Goal: Task Accomplishment & Management: Use online tool/utility

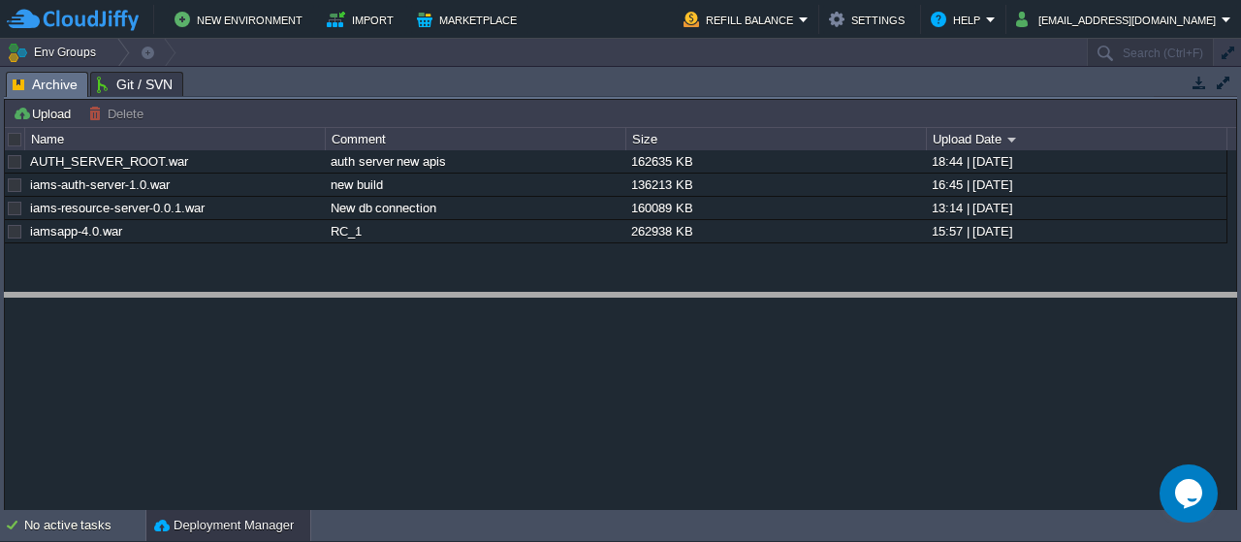
drag, startPoint x: 538, startPoint y: 75, endPoint x: 522, endPoint y: 307, distance: 233.3
click at [522, 307] on body "New Environment Import Marketplace Bonus ₹0.00 Upgrade Account Refill Balance S…" at bounding box center [620, 271] width 1241 height 542
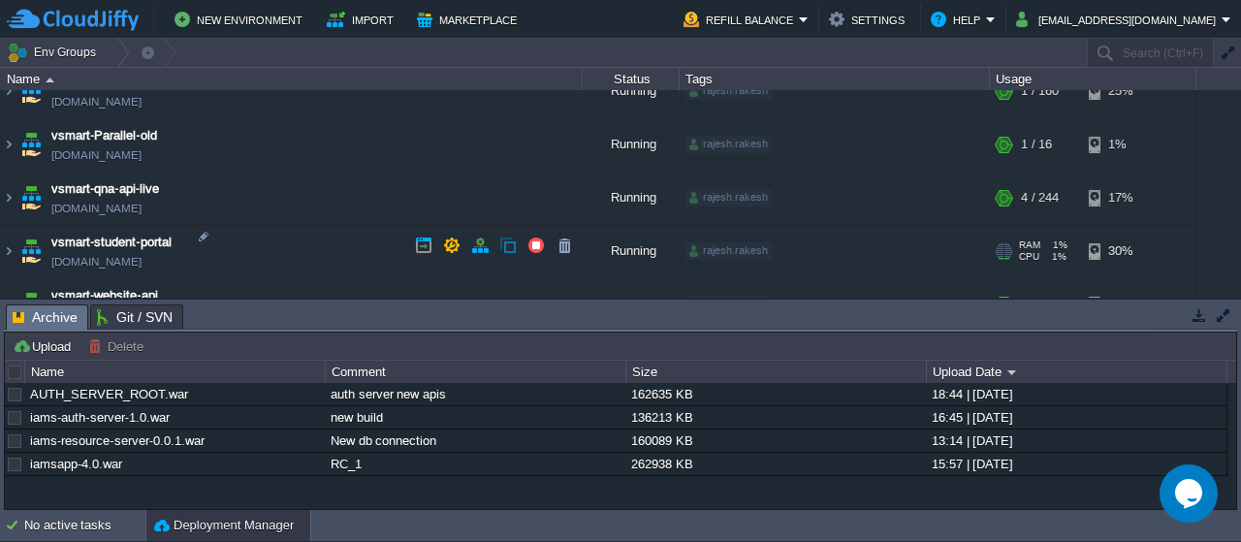
scroll to position [824, 0]
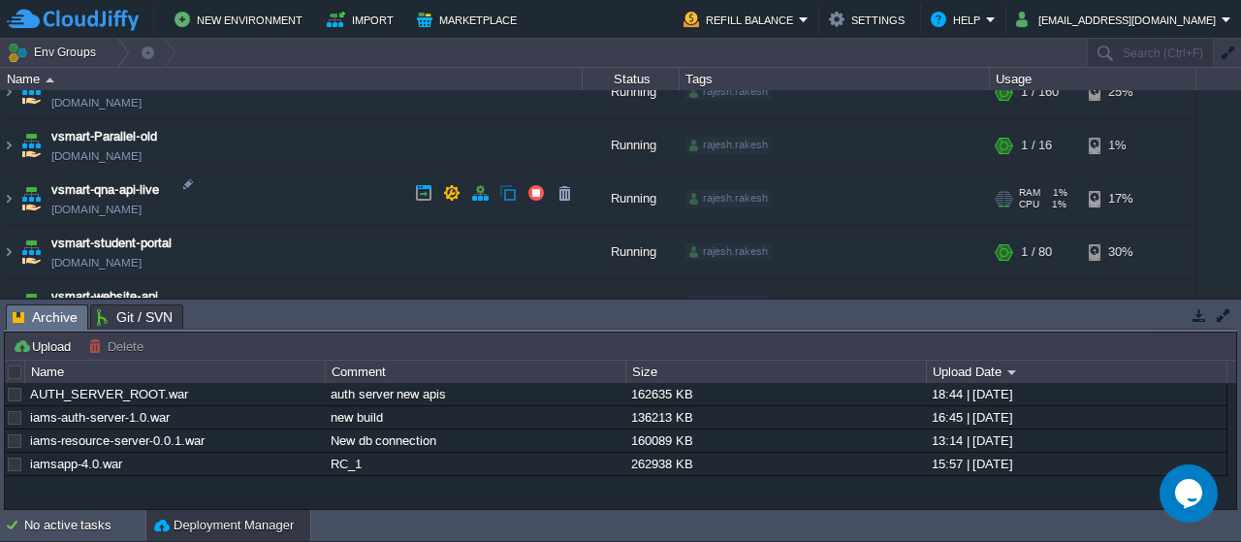
click at [36, 197] on img at bounding box center [30, 199] width 27 height 52
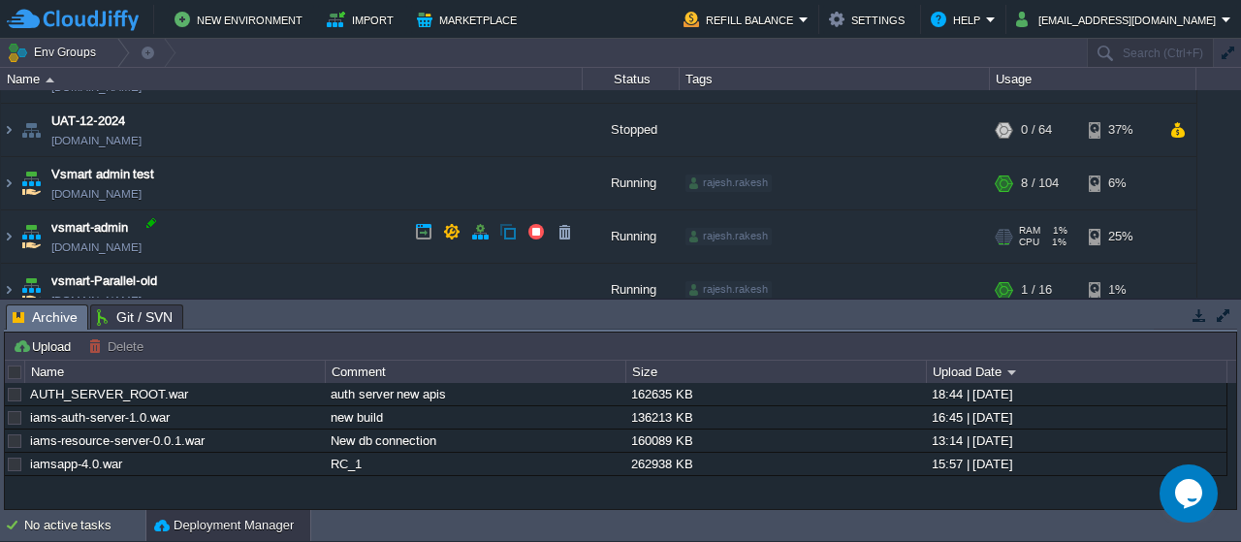
scroll to position [678, 0]
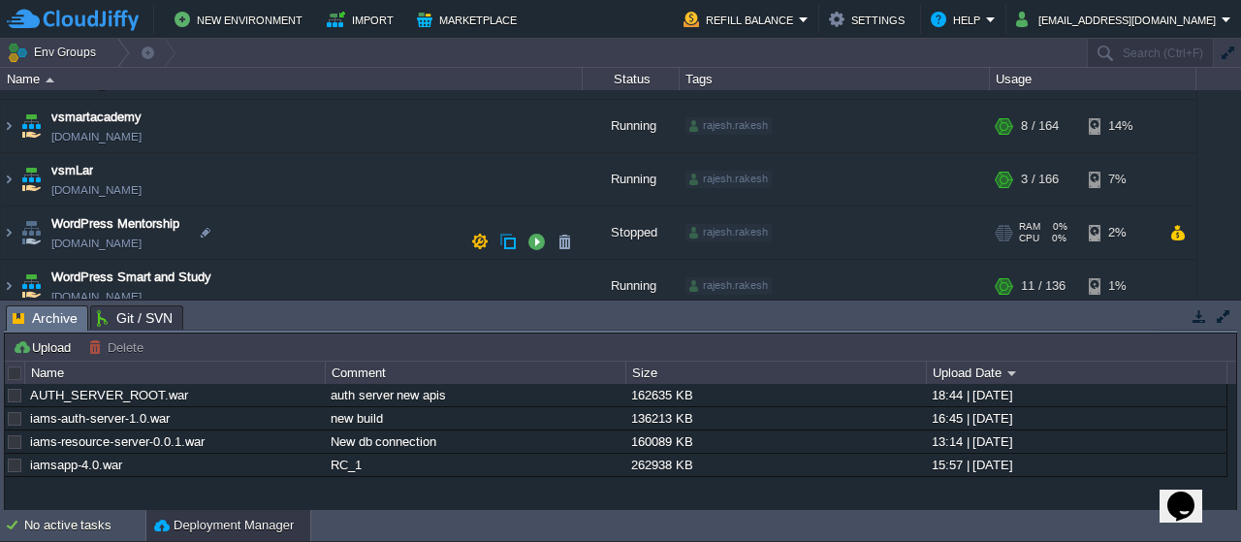
scroll to position [1039, 0]
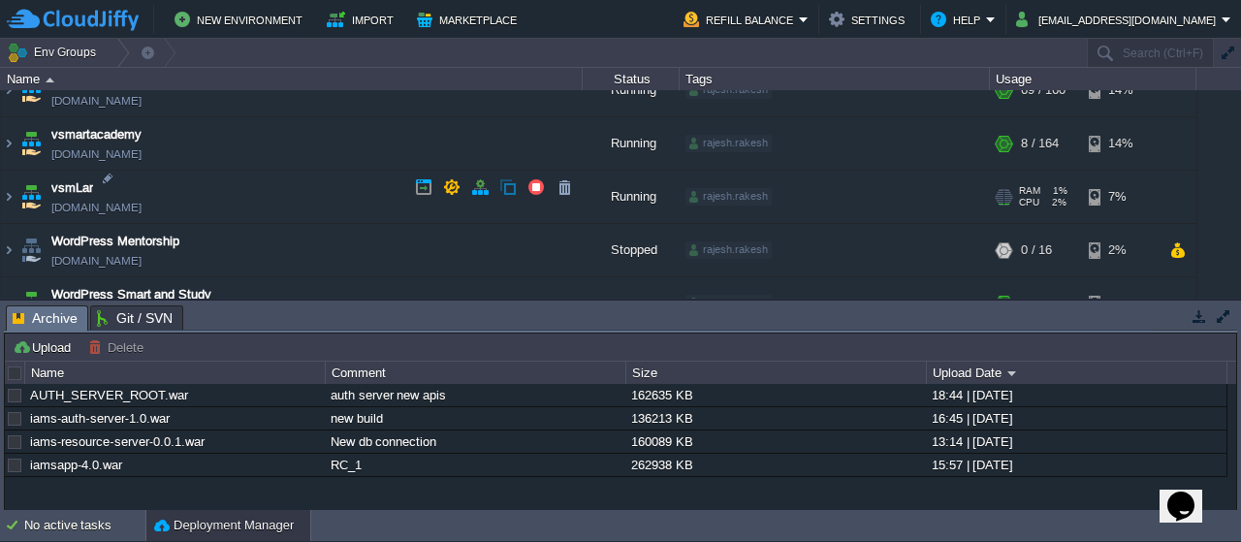
click at [31, 195] on img at bounding box center [30, 197] width 27 height 52
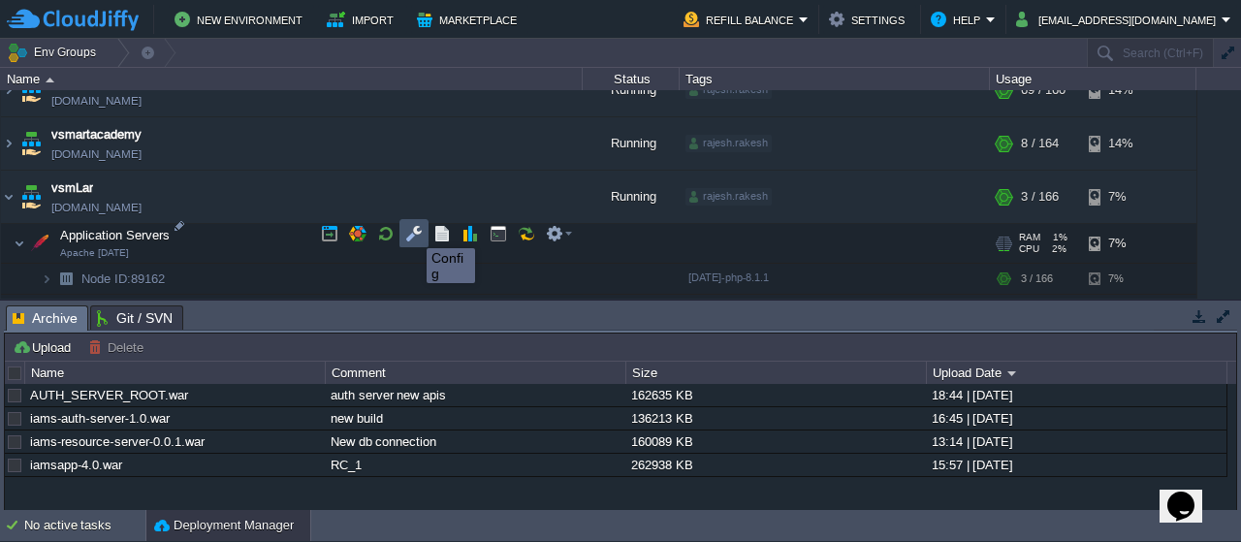
click at [412, 231] on button "button" at bounding box center [413, 233] width 17 height 17
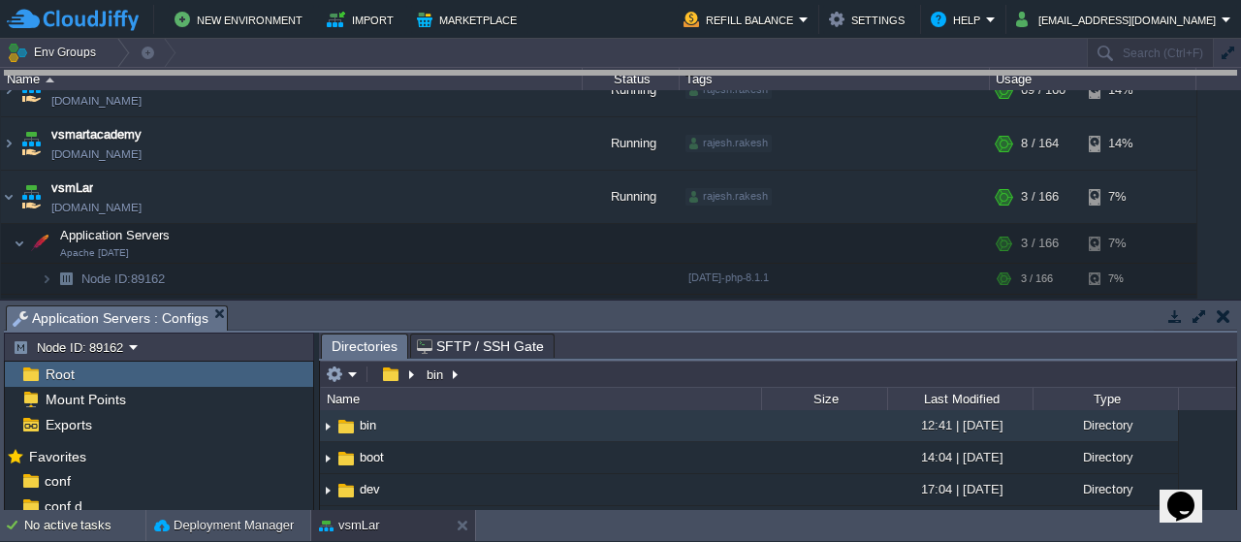
drag, startPoint x: 577, startPoint y: 313, endPoint x: 626, endPoint y: 10, distance: 307.5
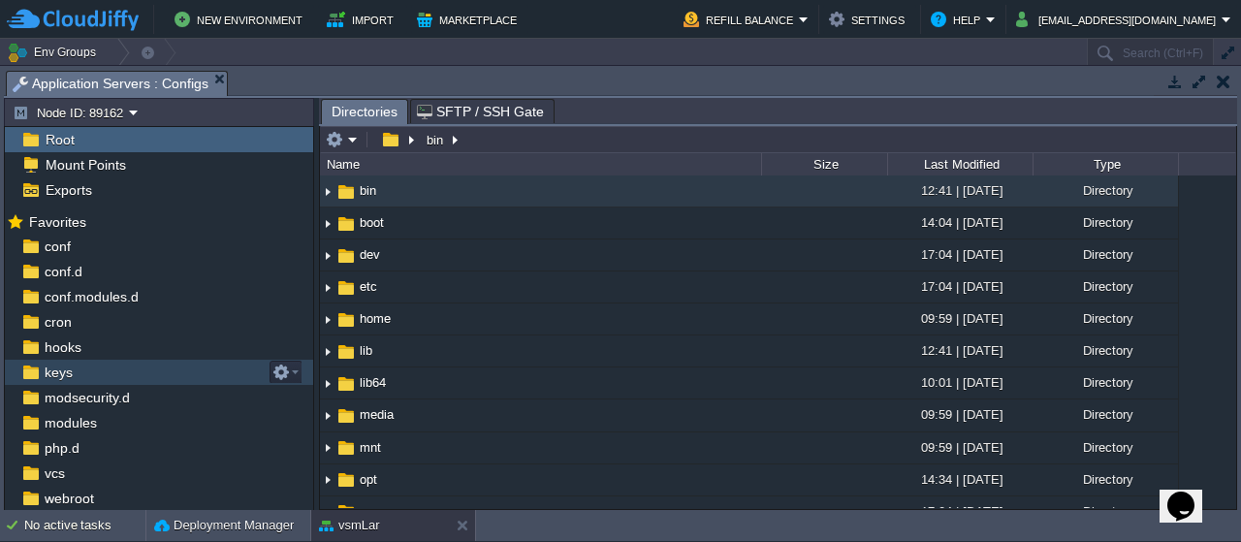
scroll to position [48, 0]
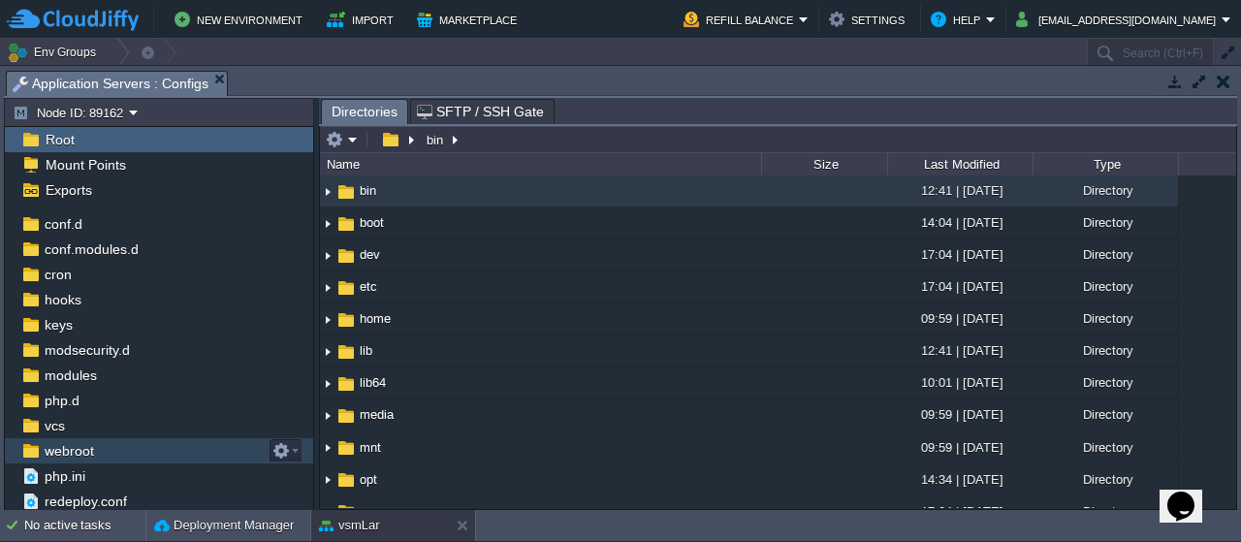
click at [75, 443] on span "webroot" at bounding box center [69, 450] width 56 height 17
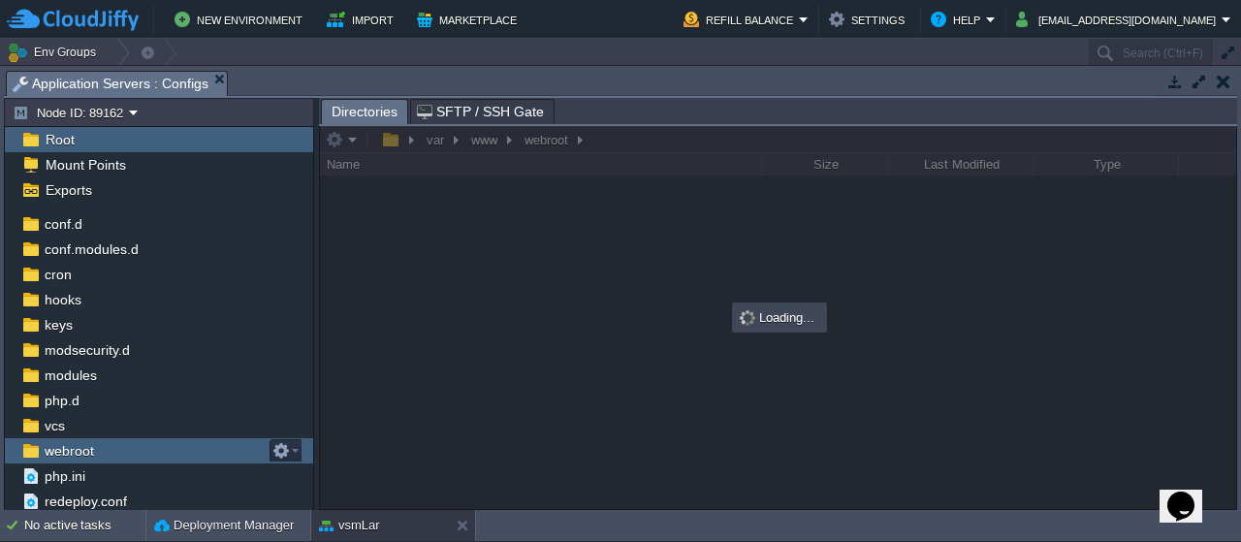
click at [75, 443] on span "webroot" at bounding box center [69, 450] width 56 height 17
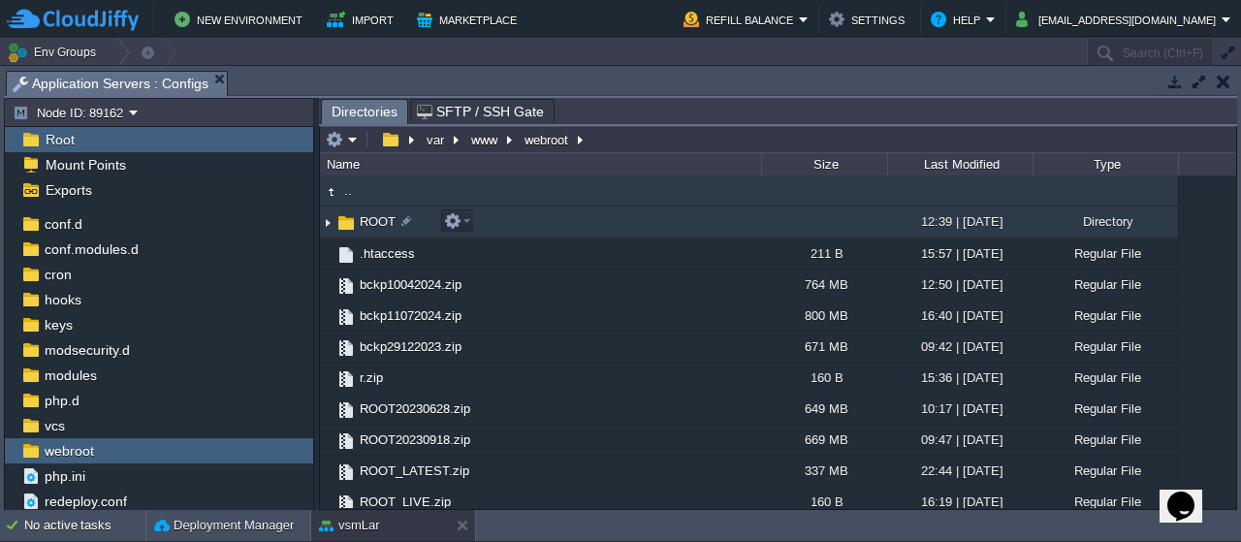
click at [377, 222] on span "ROOT" at bounding box center [378, 221] width 42 height 16
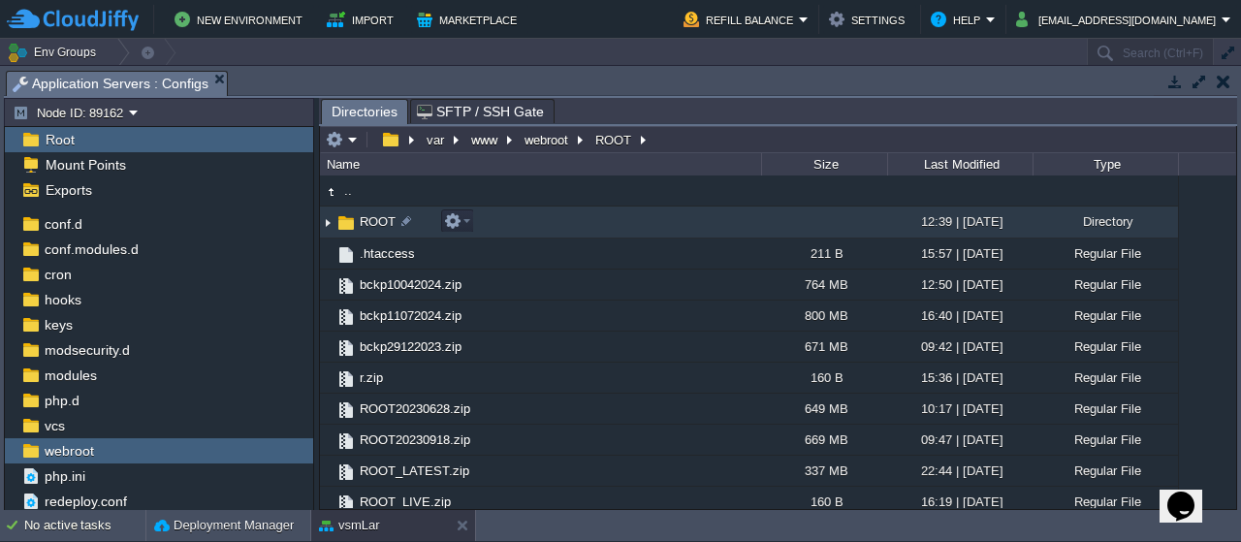
click at [377, 222] on span "ROOT" at bounding box center [378, 221] width 42 height 16
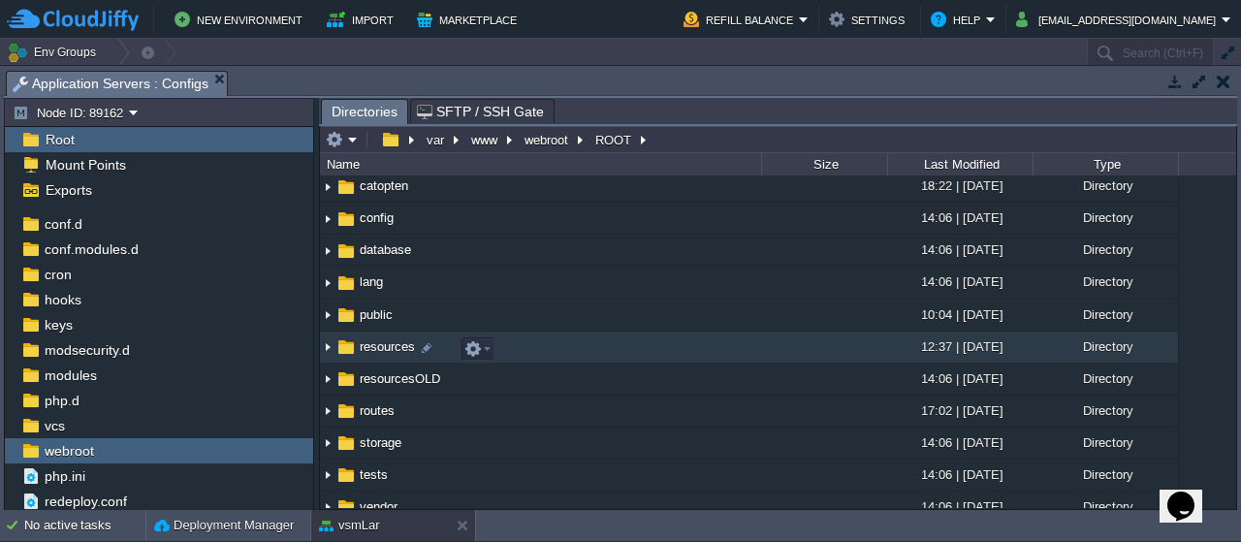
scroll to position [165, 0]
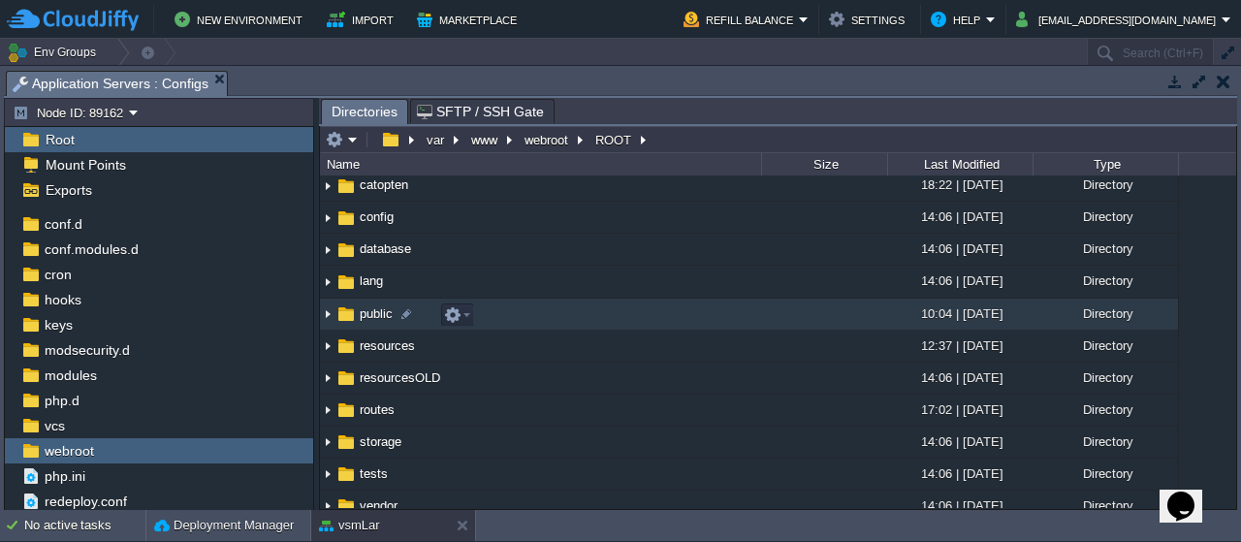
click at [353, 316] on img at bounding box center [345, 313] width 21 height 21
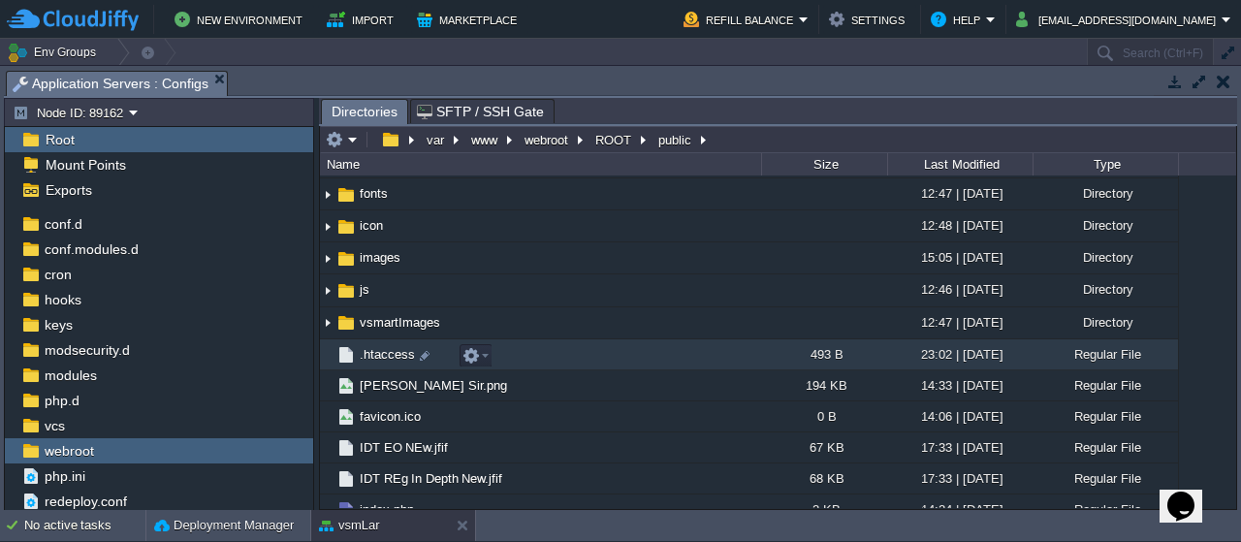
scroll to position [0, 0]
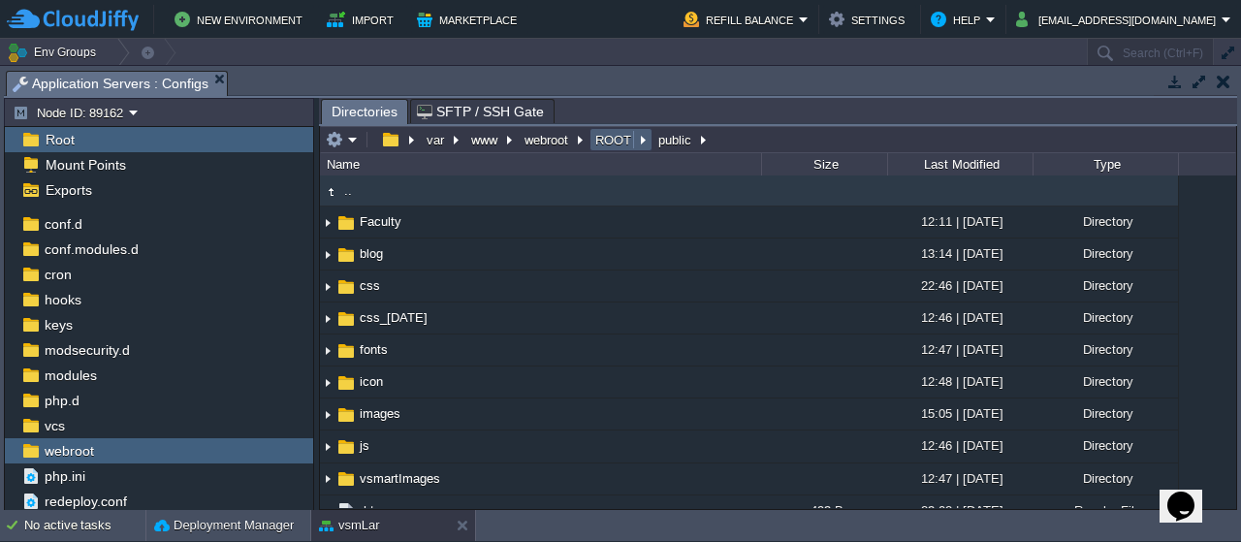
click at [610, 136] on button "ROOT" at bounding box center [614, 139] width 44 height 17
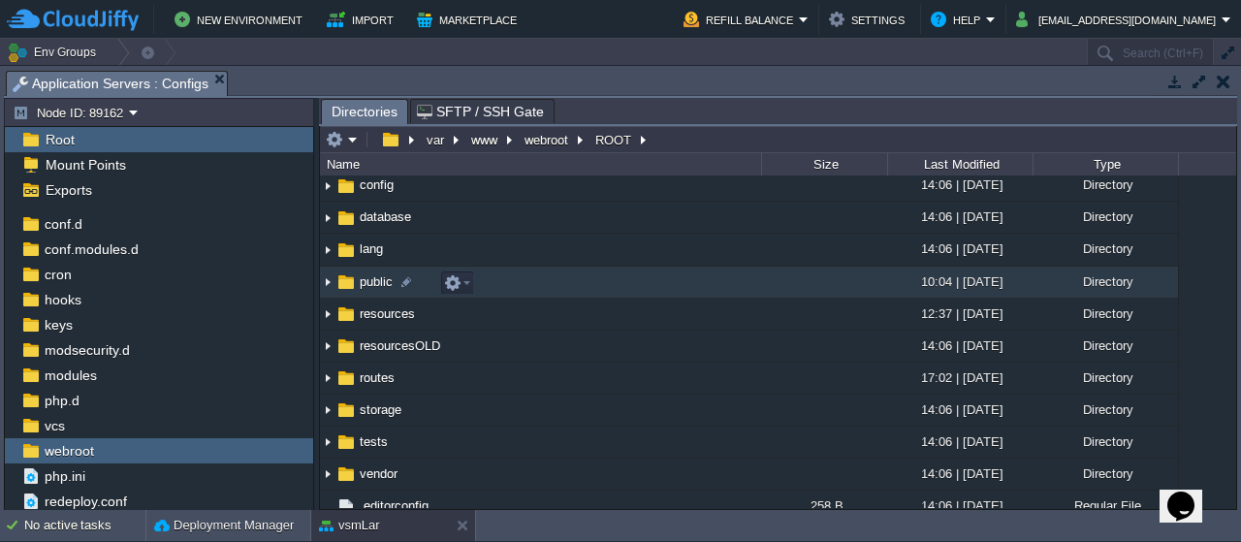
scroll to position [206, 0]
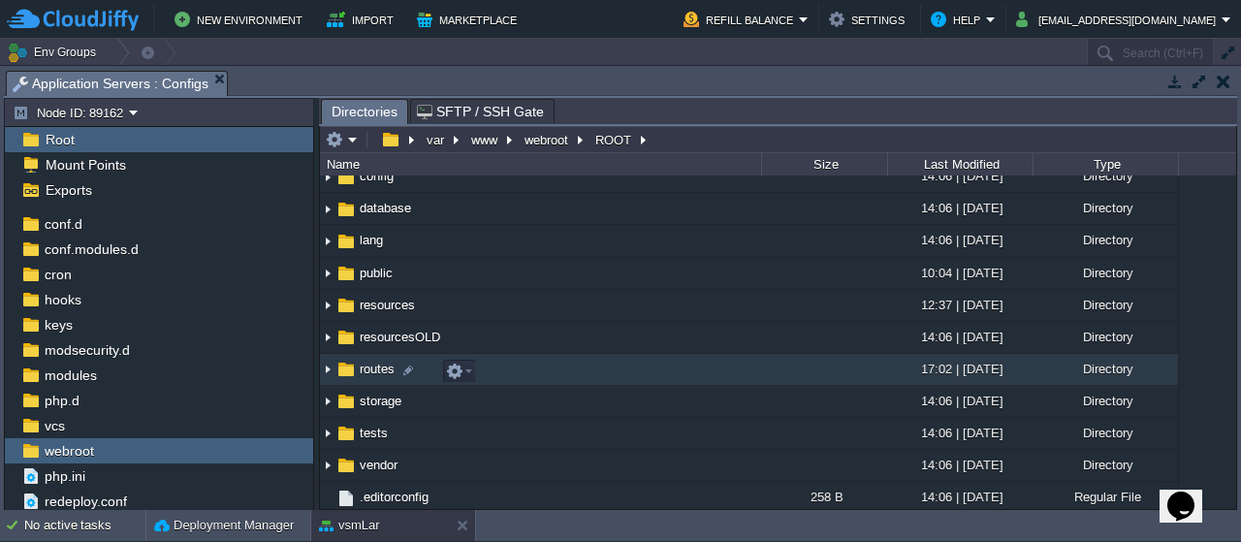
click at [355, 372] on img at bounding box center [345, 369] width 21 height 21
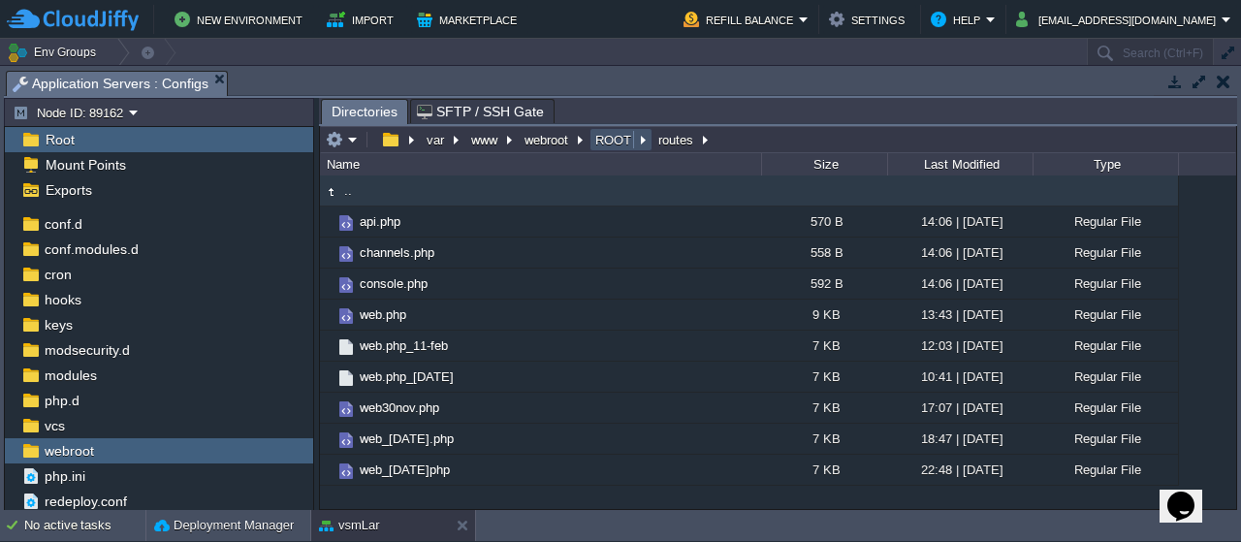
click at [619, 136] on button "ROOT" at bounding box center [614, 139] width 44 height 17
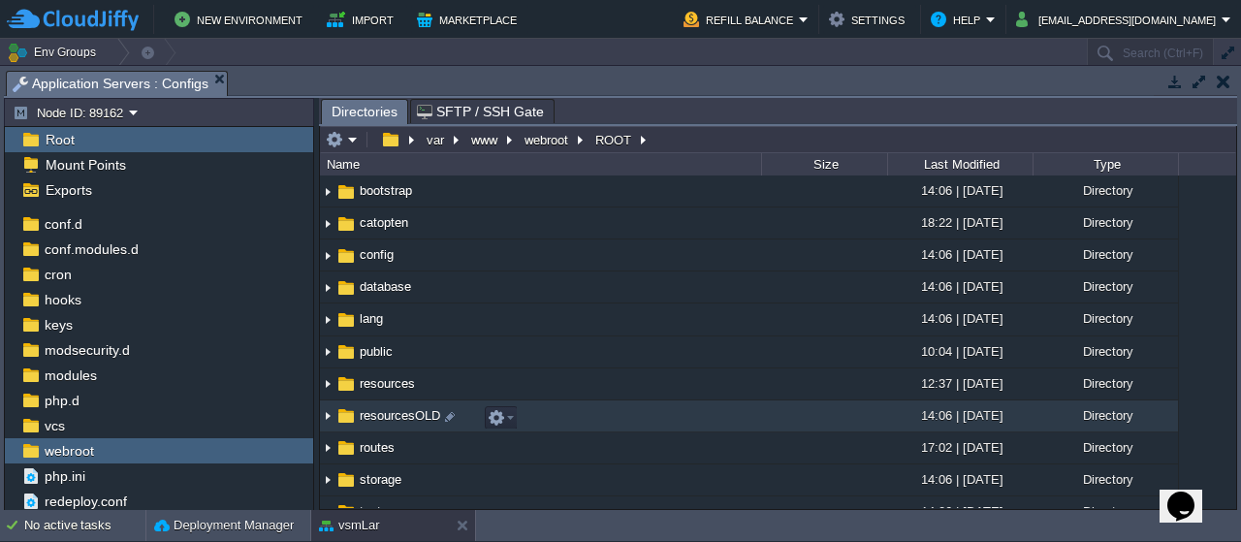
scroll to position [158, 0]
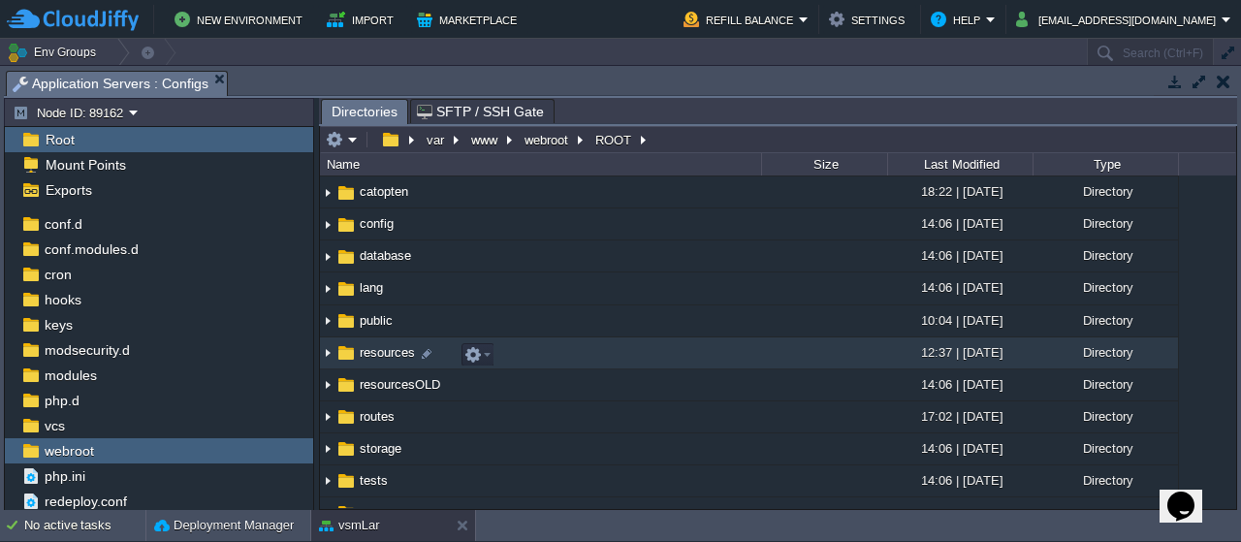
click at [399, 352] on span "resources" at bounding box center [387, 352] width 61 height 16
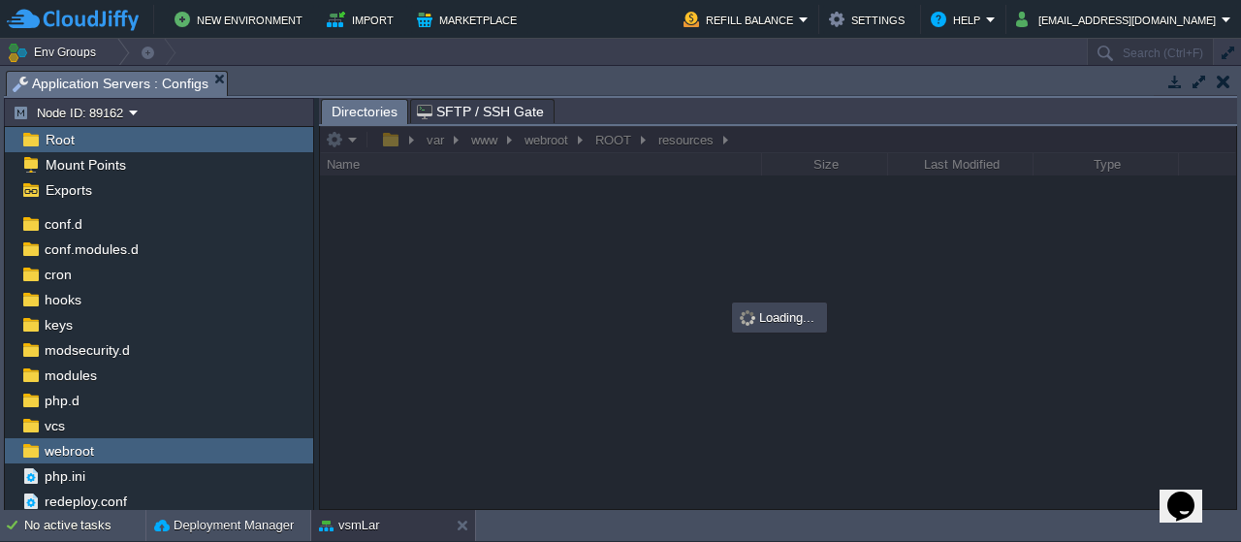
scroll to position [0, 0]
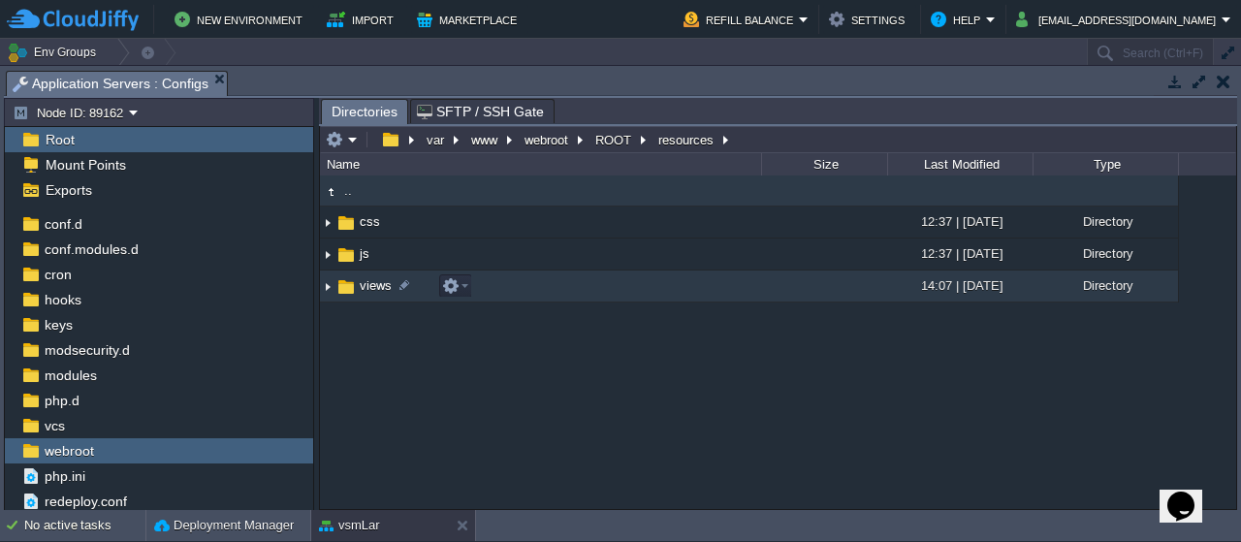
click at [376, 288] on span "views" at bounding box center [376, 285] width 38 height 16
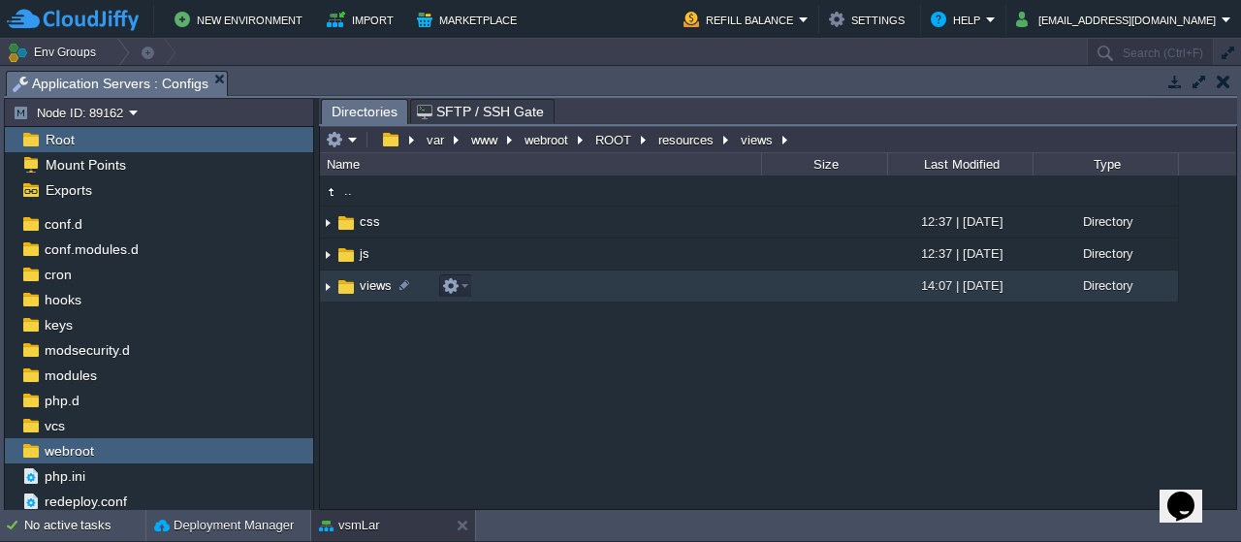
click at [376, 288] on span "views" at bounding box center [376, 285] width 38 height 16
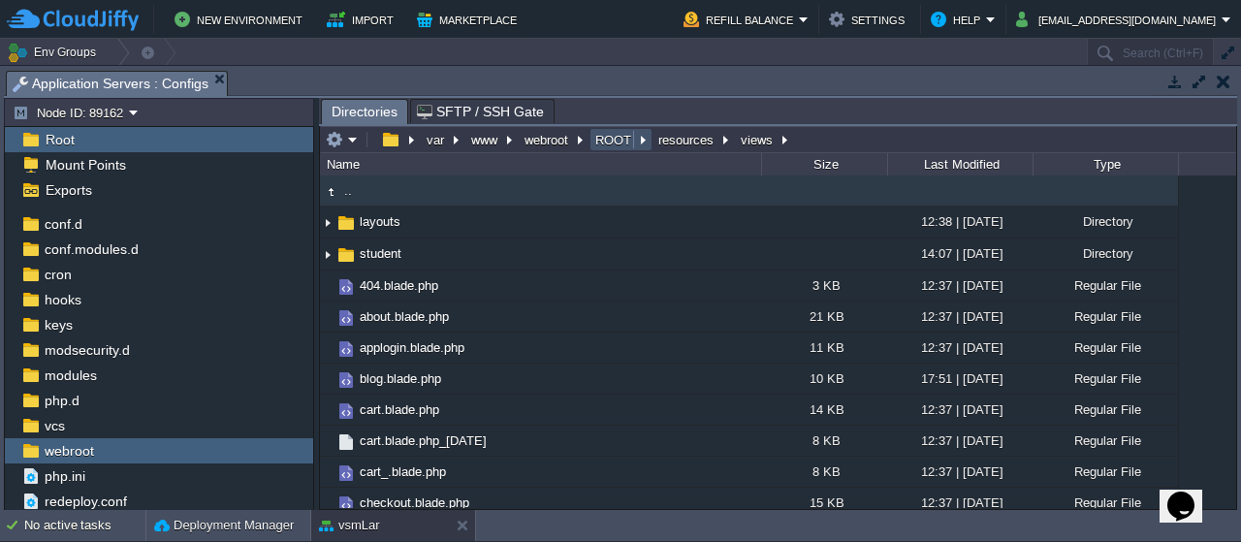
click at [614, 136] on button "ROOT" at bounding box center [614, 139] width 44 height 17
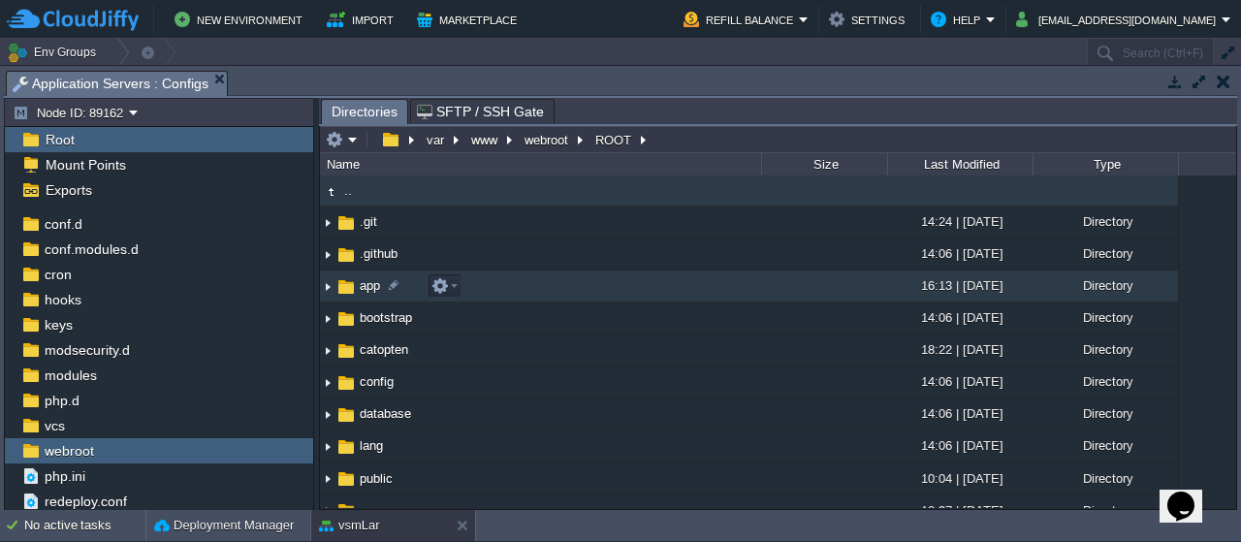
click at [369, 288] on span "app" at bounding box center [370, 285] width 26 height 16
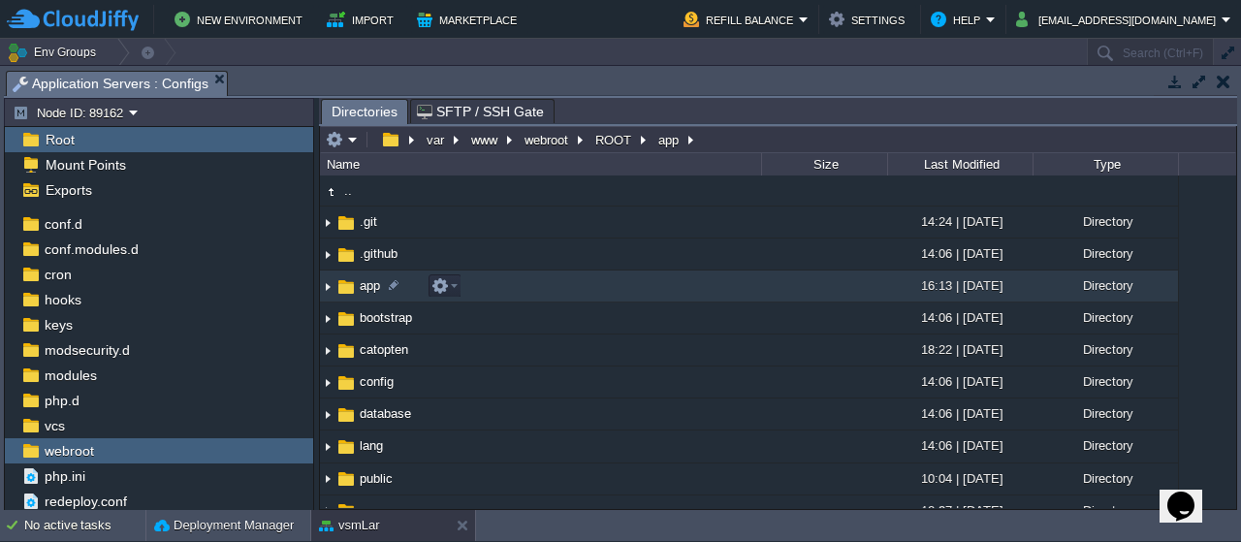
click at [369, 288] on span "app" at bounding box center [370, 285] width 26 height 16
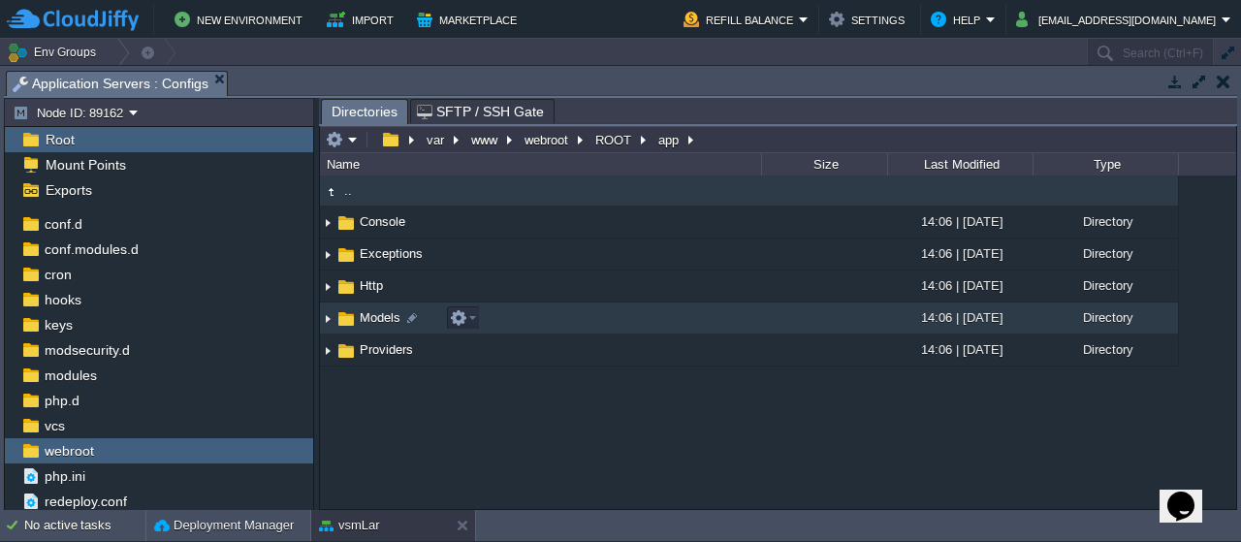
click at [376, 317] on span "Models" at bounding box center [380, 317] width 47 height 16
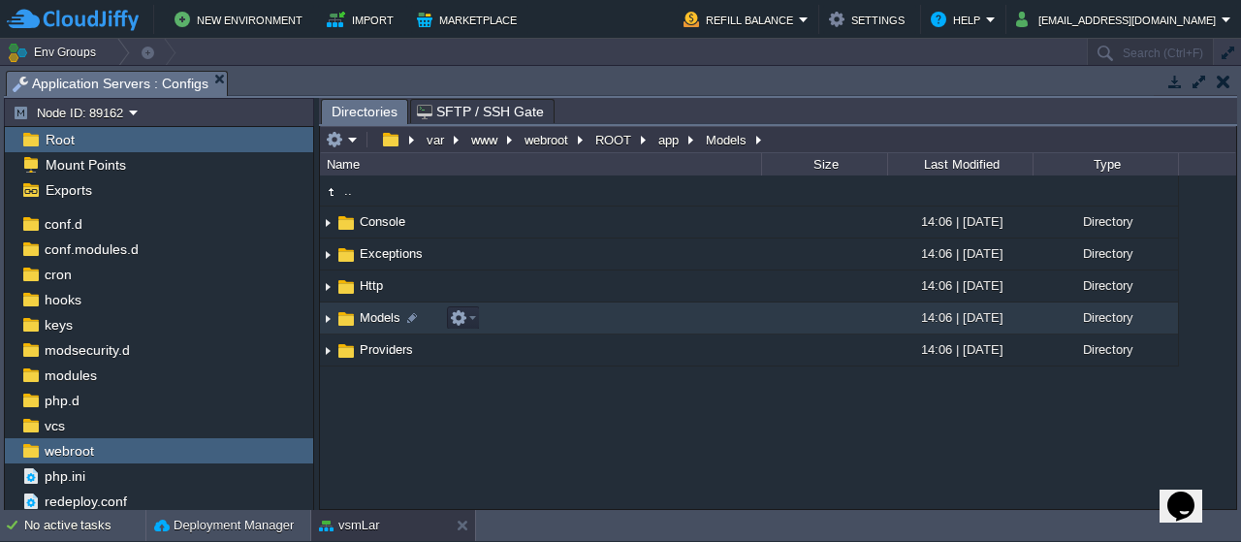
click at [376, 317] on span "Models" at bounding box center [380, 317] width 47 height 16
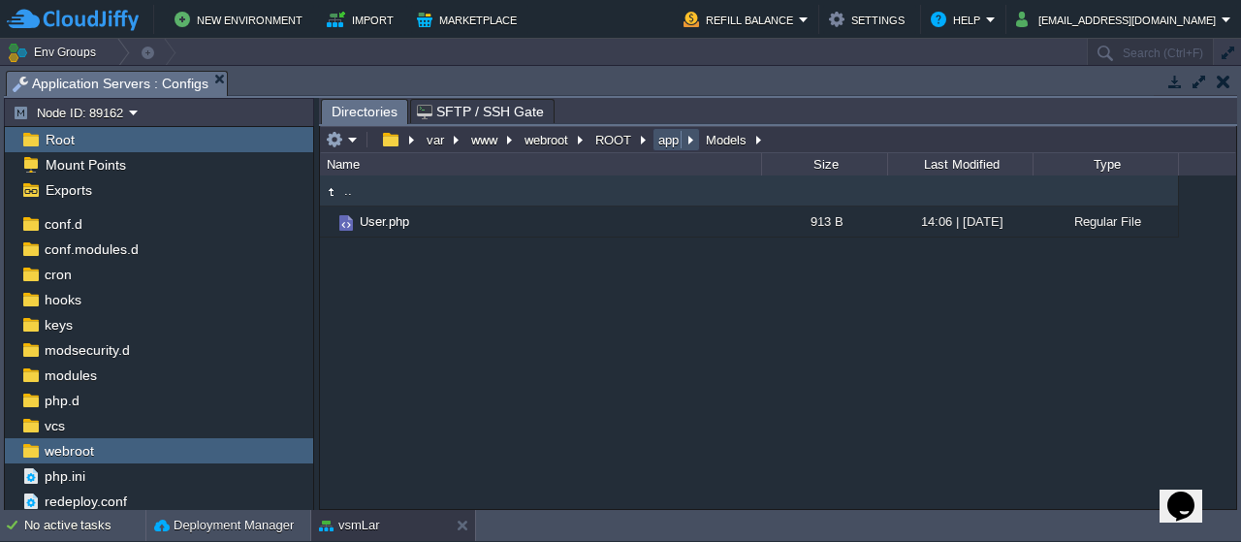
click at [658, 139] on button "app" at bounding box center [669, 139] width 28 height 17
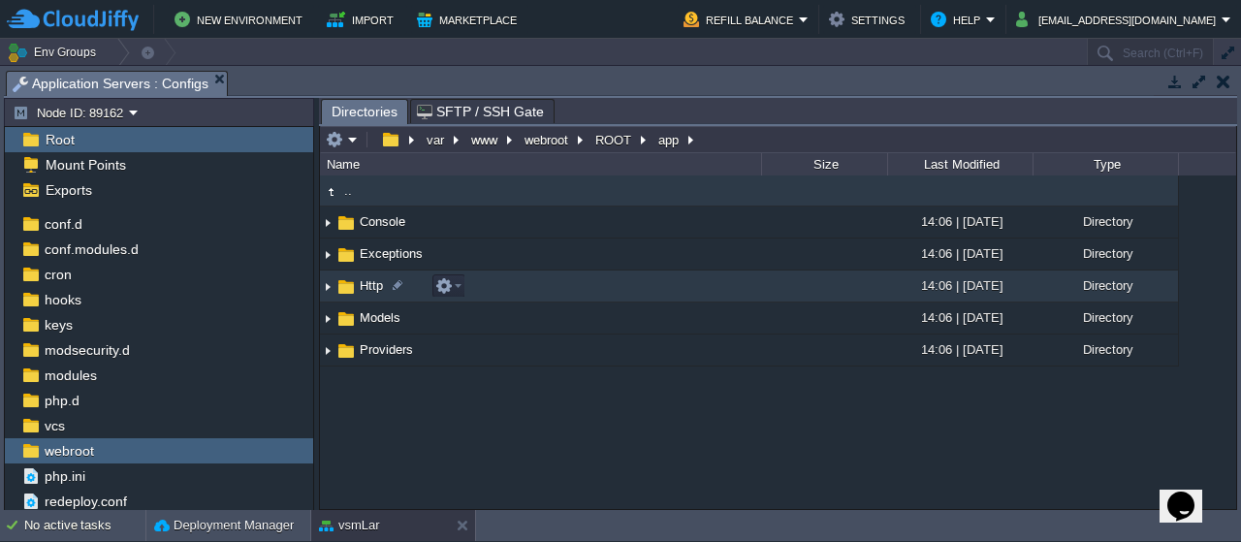
click at [372, 280] on span "Http" at bounding box center [371, 285] width 29 height 16
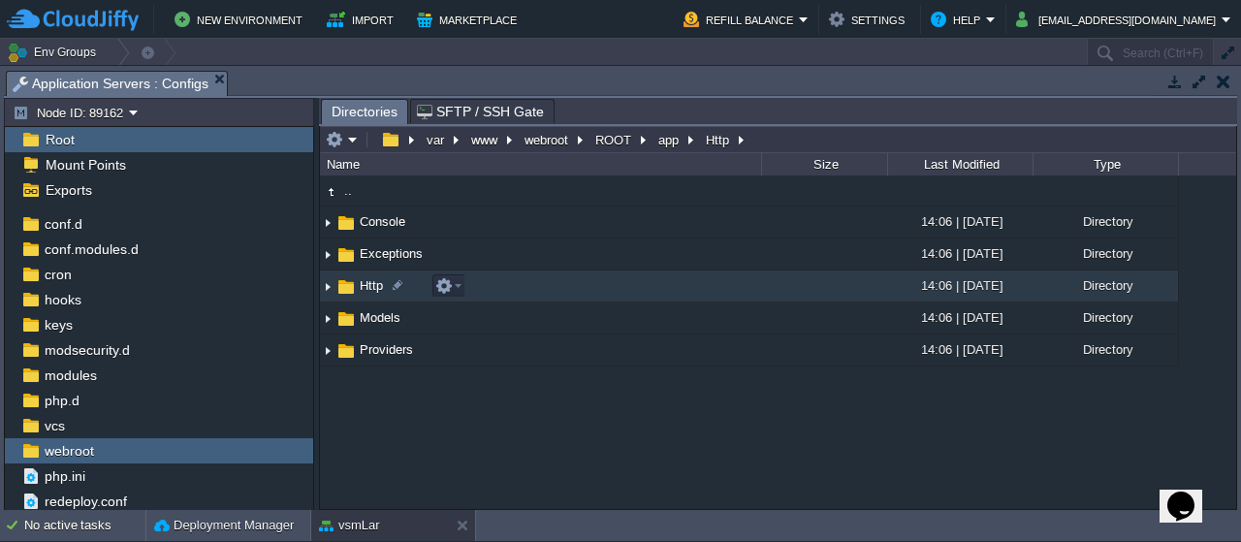
click at [372, 280] on span "Http" at bounding box center [371, 285] width 29 height 16
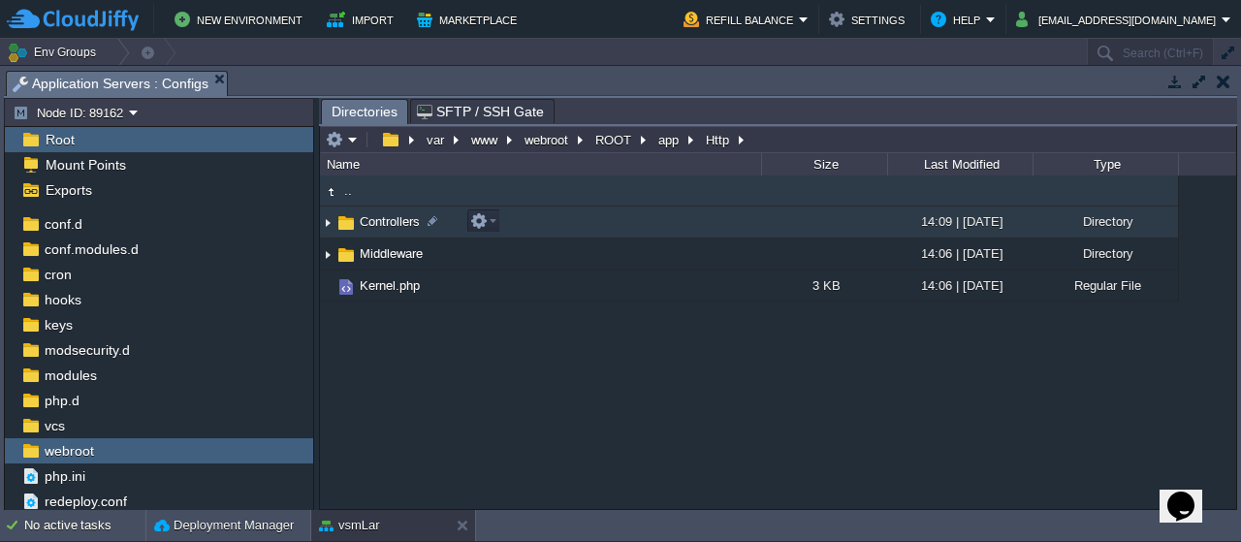
click at [386, 224] on span "Controllers" at bounding box center [390, 221] width 66 height 16
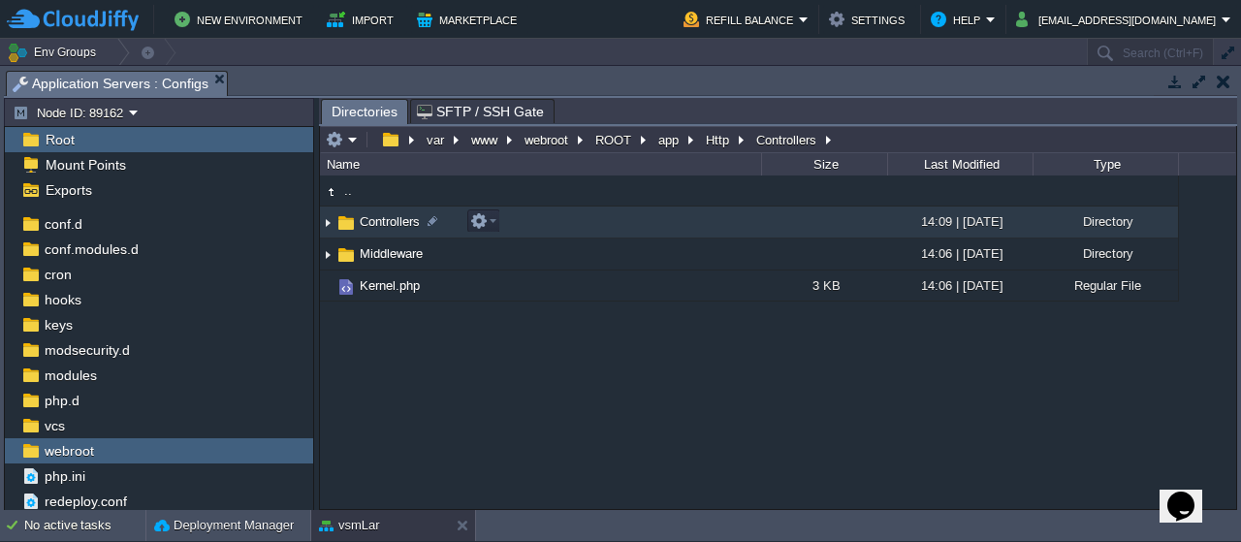
click at [386, 224] on span "Controllers" at bounding box center [390, 221] width 66 height 16
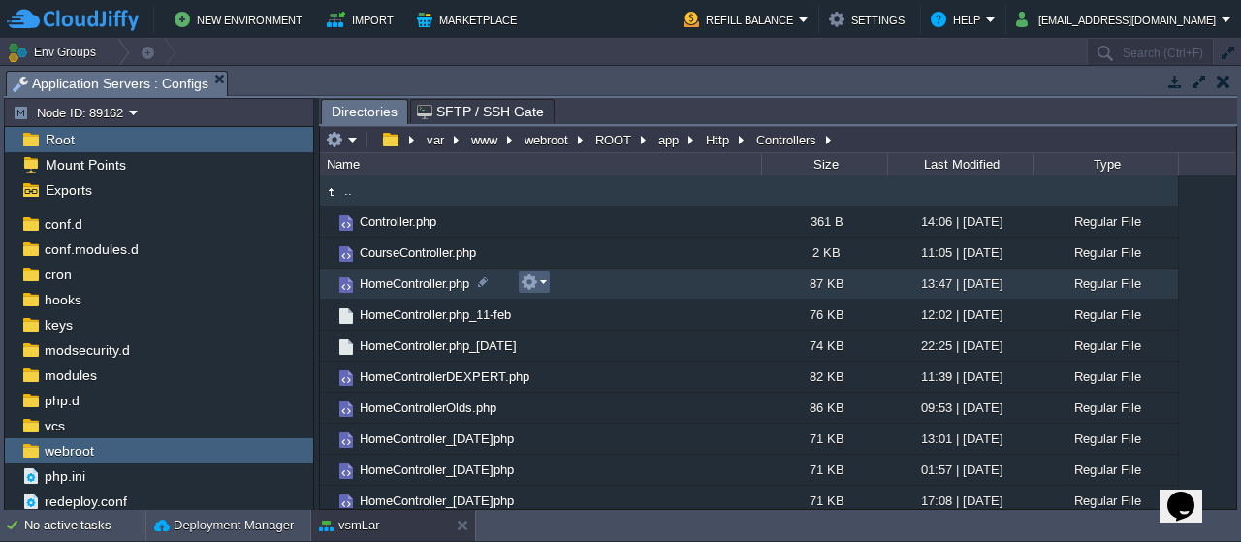
click at [545, 284] on em at bounding box center [534, 281] width 26 height 17
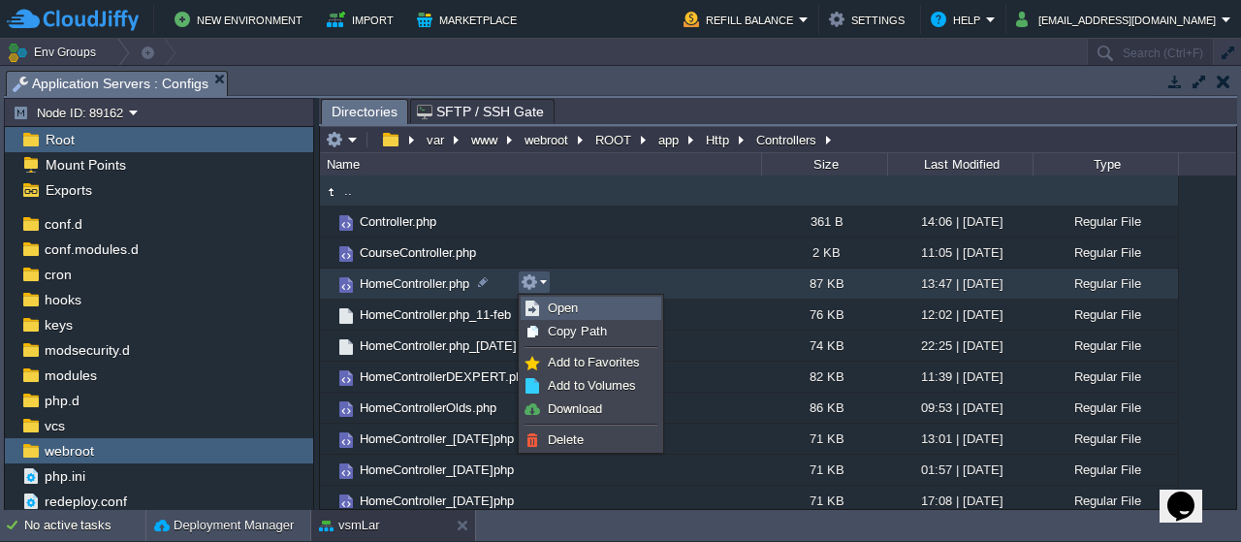
click at [571, 304] on span "Open" at bounding box center [563, 308] width 30 height 15
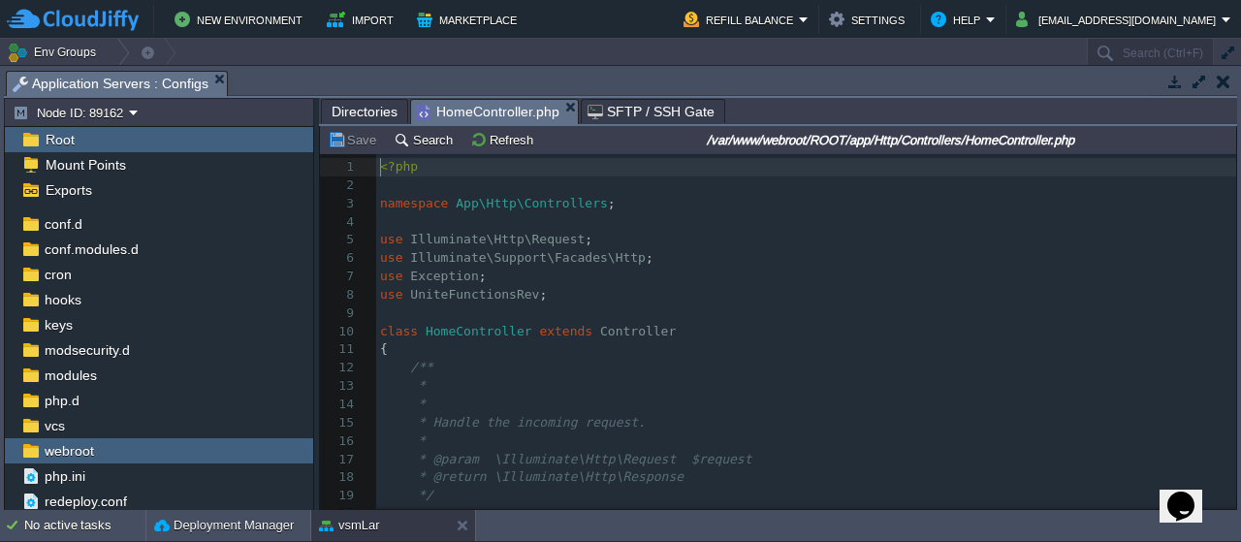
scroll to position [6, 0]
click at [505, 381] on pre "*" at bounding box center [806, 386] width 860 height 18
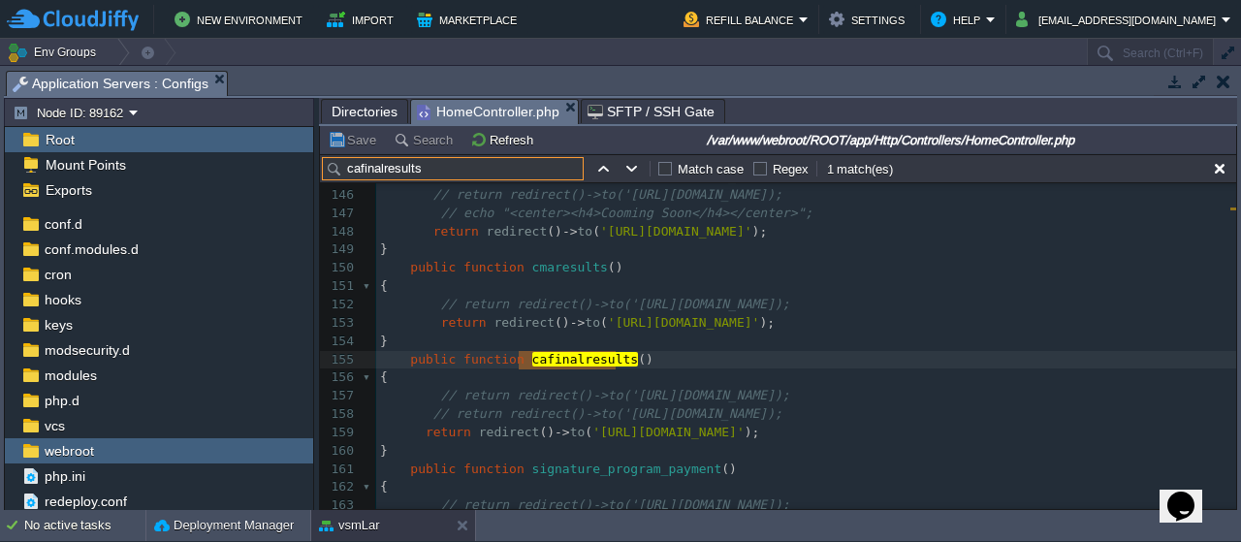
scroll to position [2694, 0]
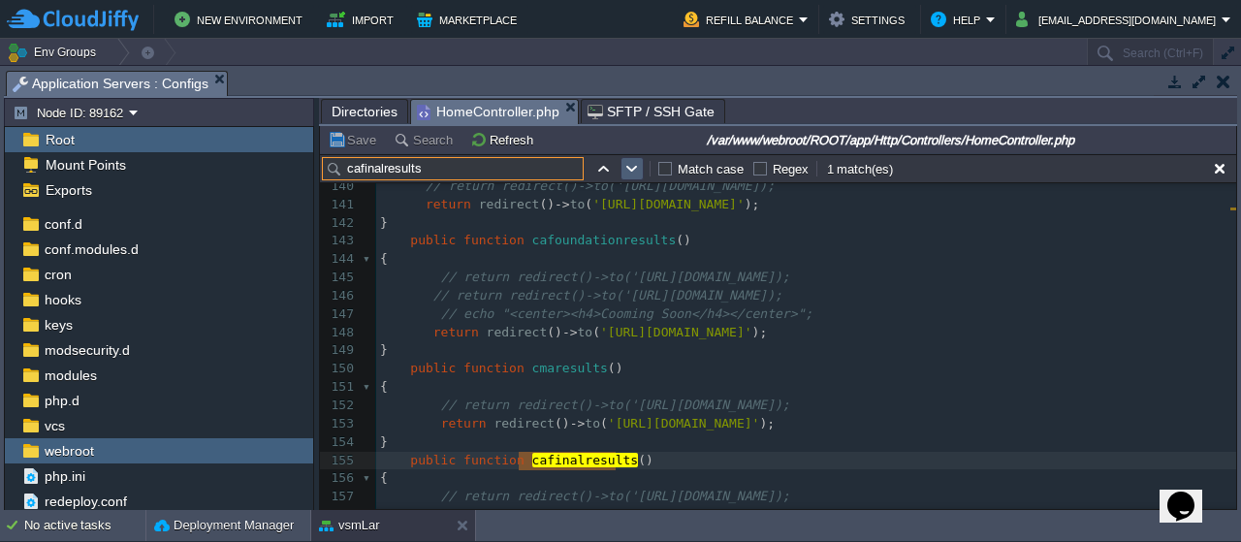
type input "cafinalresults"
click at [630, 167] on button "button" at bounding box center [631, 168] width 17 height 17
type textarea "cafinalresults"
click at [630, 167] on button "button" at bounding box center [631, 168] width 17 height 17
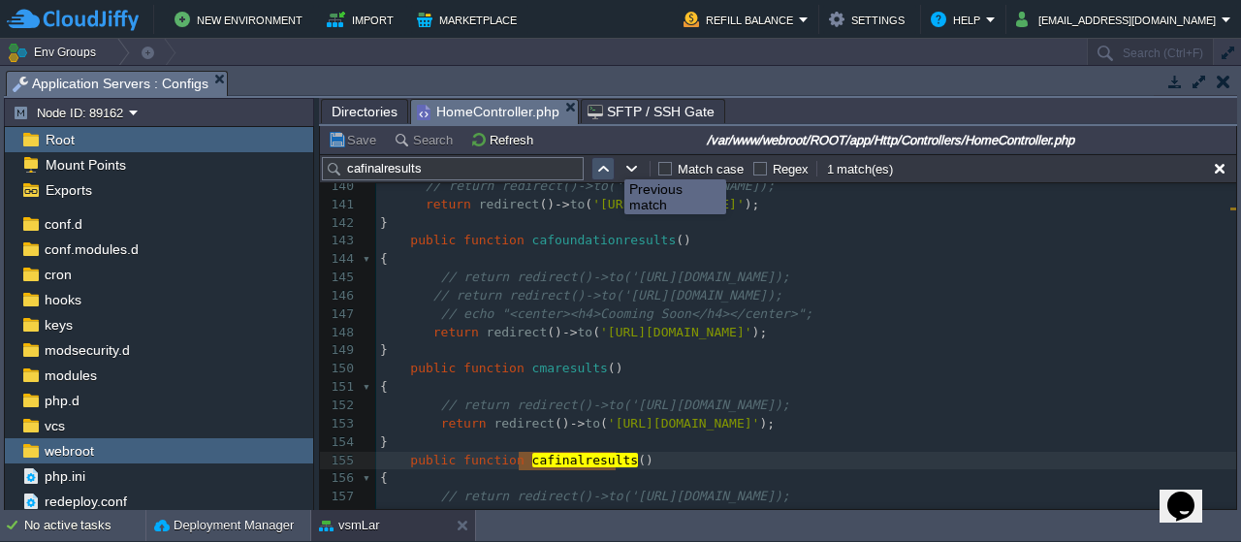
click at [607, 162] on button "button" at bounding box center [602, 168] width 17 height 17
click at [636, 172] on button "button" at bounding box center [631, 168] width 17 height 17
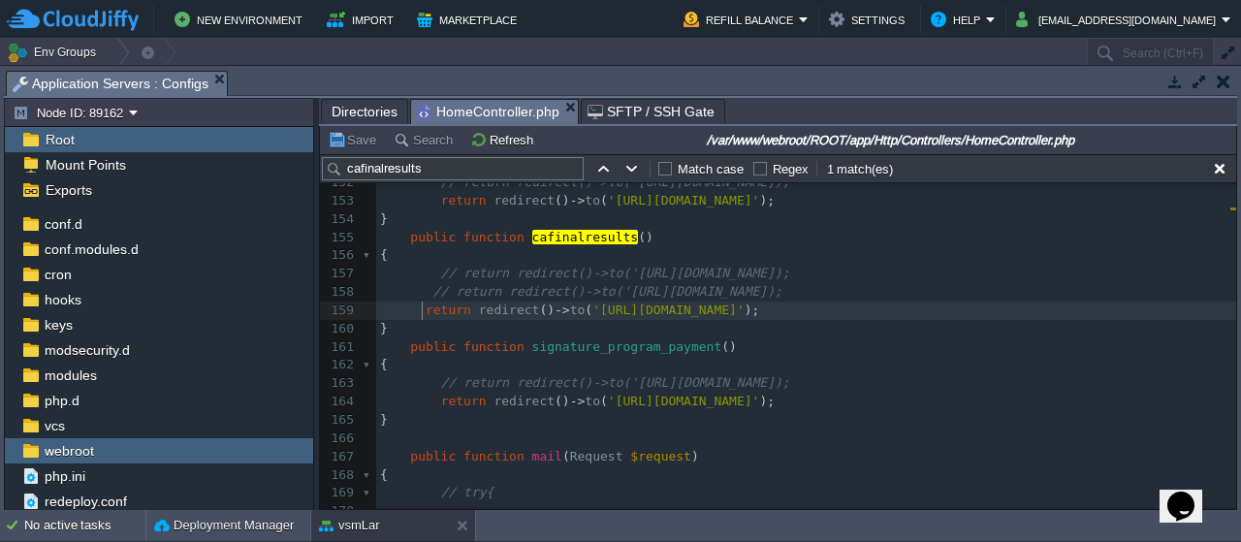
click at [421, 308] on div "x 127 { 128 return redirect () -> to ( 'https://g.page/r/Cdk1OjdhX6BjEBM/review…" at bounding box center [806, 183] width 860 height 932
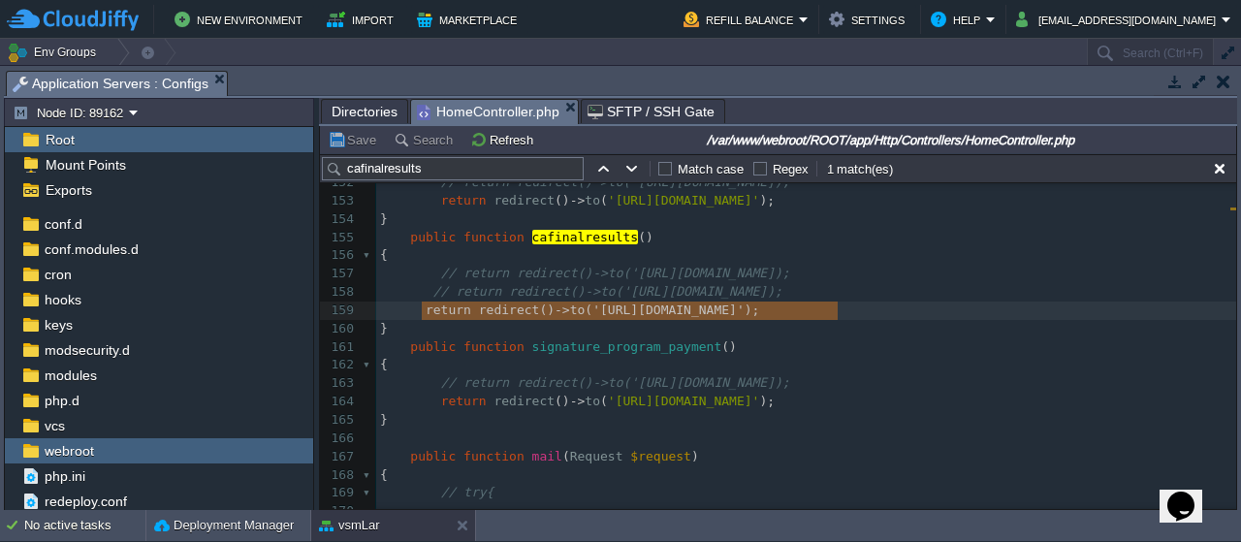
type textarea "return redirect()->to('https://forms.gle/mYmsrMG8bvMQ19jG6');"
drag, startPoint x: 421, startPoint y: 308, endPoint x: 842, endPoint y: 309, distance: 420.8
click at [515, 308] on span "redirect" at bounding box center [509, 310] width 61 height 15
type textarea "return redirect()->to('https://forms.gle/mYmsrMG8bvMQ19jG6');"
drag, startPoint x: 842, startPoint y: 309, endPoint x: 419, endPoint y: 311, distance: 422.7
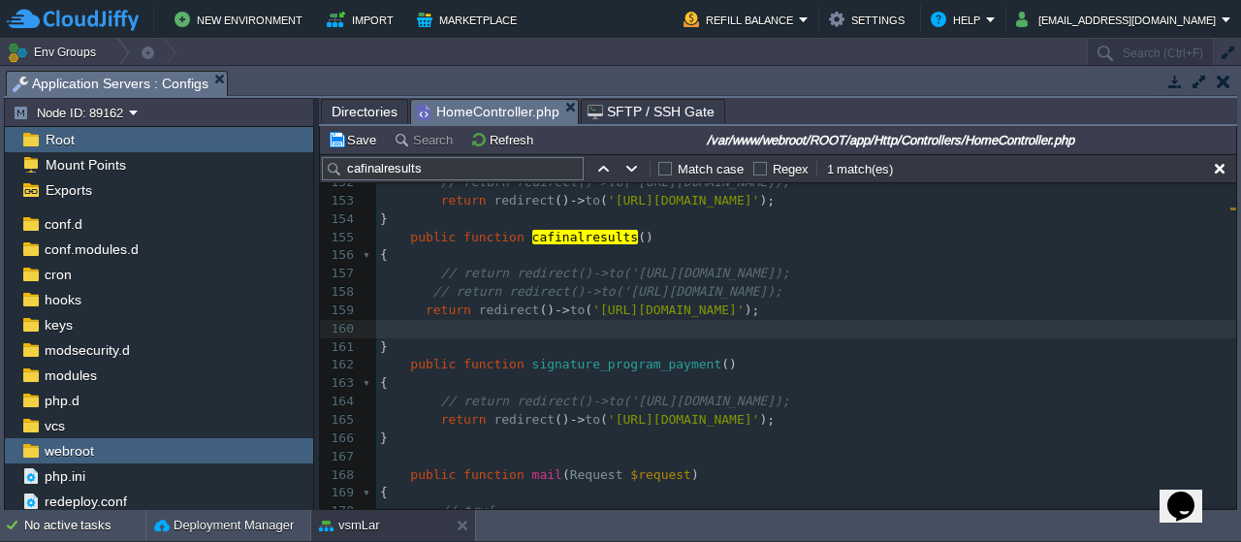
paste textarea "/"
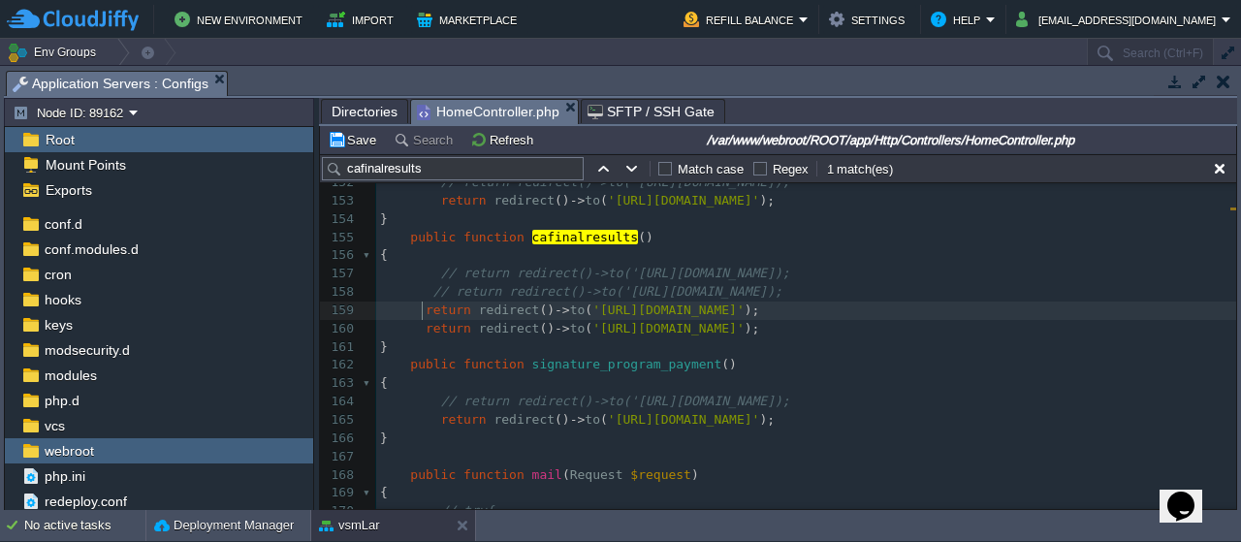
click at [419, 309] on span at bounding box center [403, 310] width 46 height 15
type textarea "//"
click at [526, 277] on div "xxxxxxxxxx 127 { 128 return redirect () -> to ( 'https://g.page/r/Cdk1OjdhX6BjE…" at bounding box center [806, 192] width 860 height 950
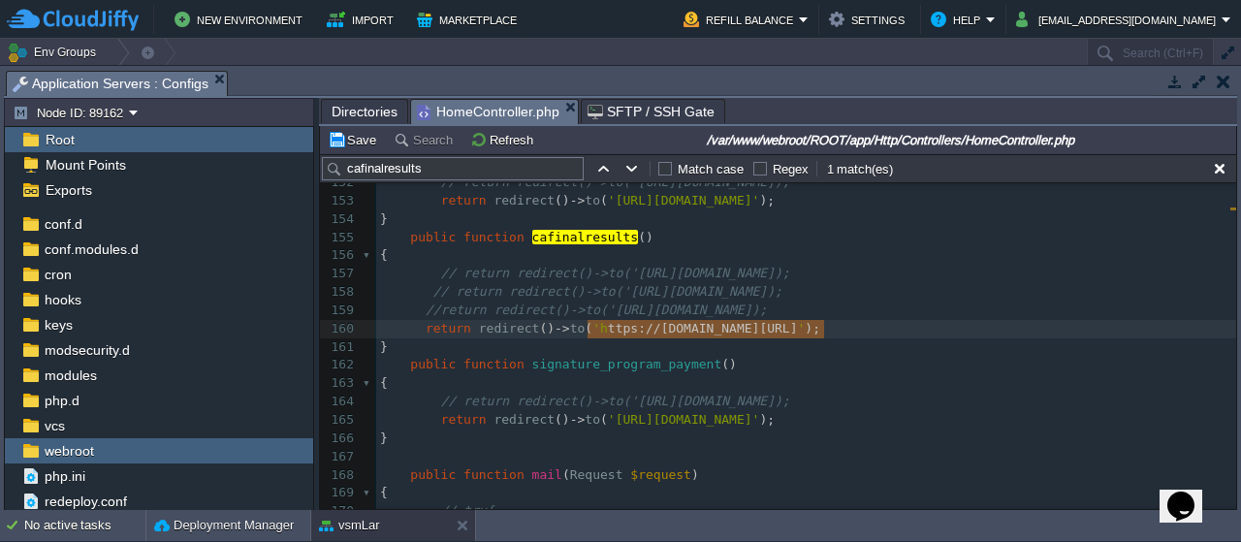
type textarea "https://forms.gle/mYmsrMG8bvMQ19jG6"
drag, startPoint x: 822, startPoint y: 329, endPoint x: 578, endPoint y: 329, distance: 244.3
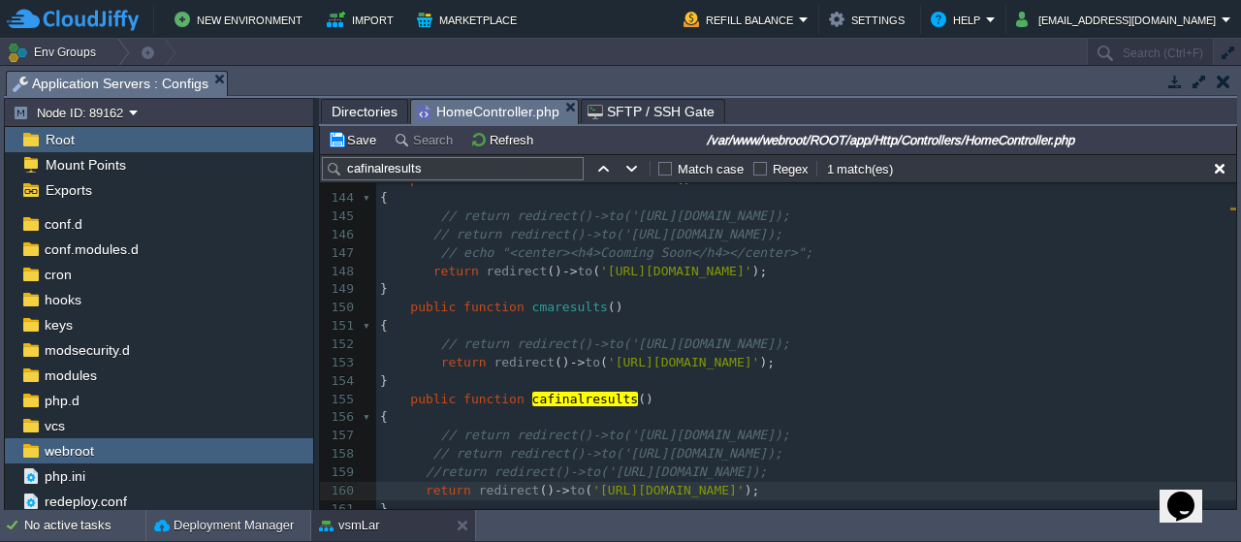
scroll to position [2648, 0]
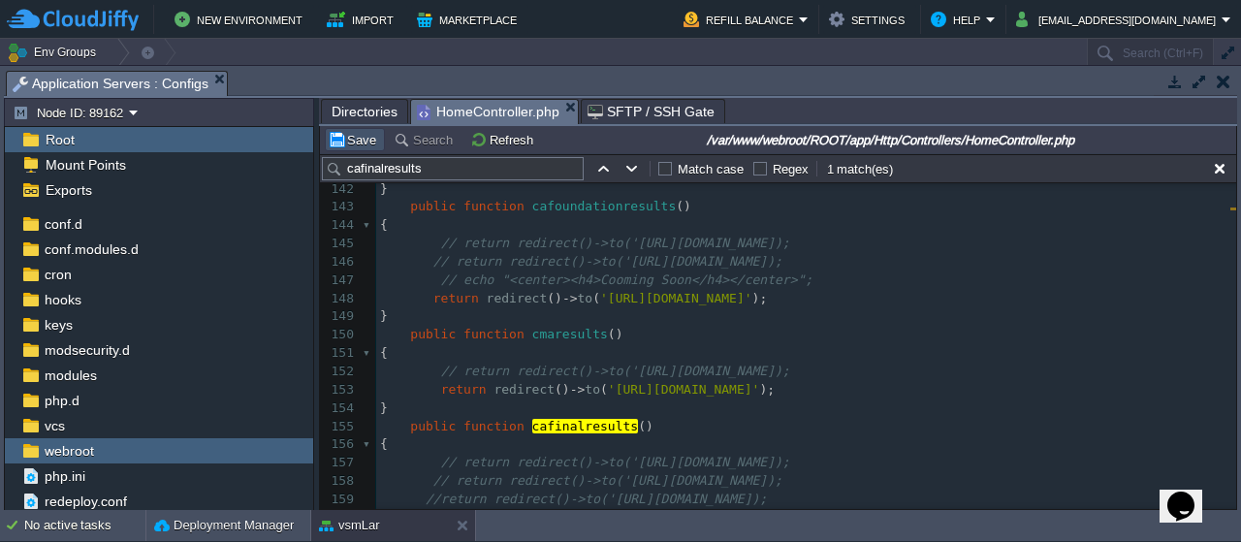
click at [357, 146] on button "Save" at bounding box center [355, 139] width 54 height 17
click at [515, 293] on div "xxxxxxxxxx 127 { 128 return redirect () -> to ( 'https://g.page/r/Cdk1OjdhX6BjE…" at bounding box center [806, 381] width 860 height 950
drag, startPoint x: 460, startPoint y: 172, endPoint x: 345, endPoint y: 169, distance: 114.4
click at [345, 169] on input "cafinalresults" at bounding box center [453, 168] width 262 height 23
paste input "inter"
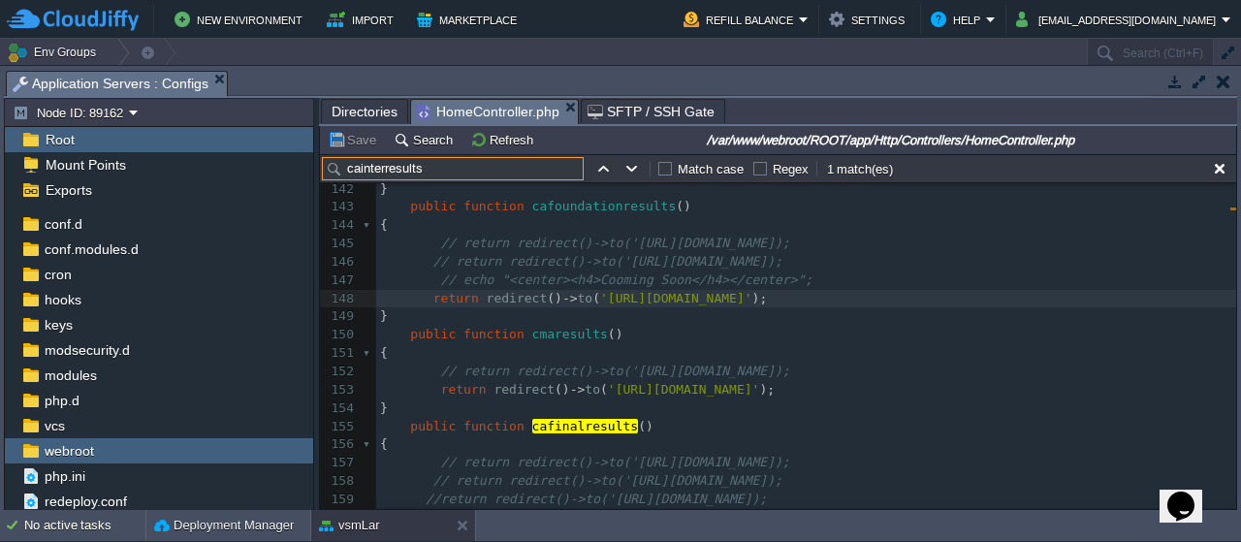
scroll to position [2453, 0]
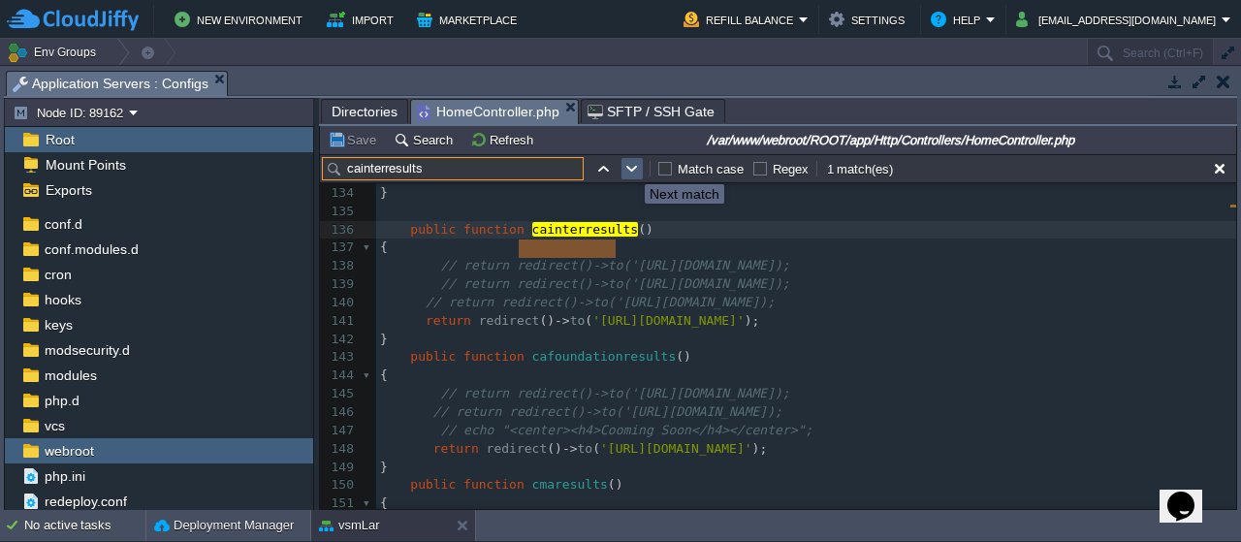
type input "cainterresults"
click at [630, 167] on button "button" at bounding box center [631, 168] width 17 height 17
type textarea "cainterresults"
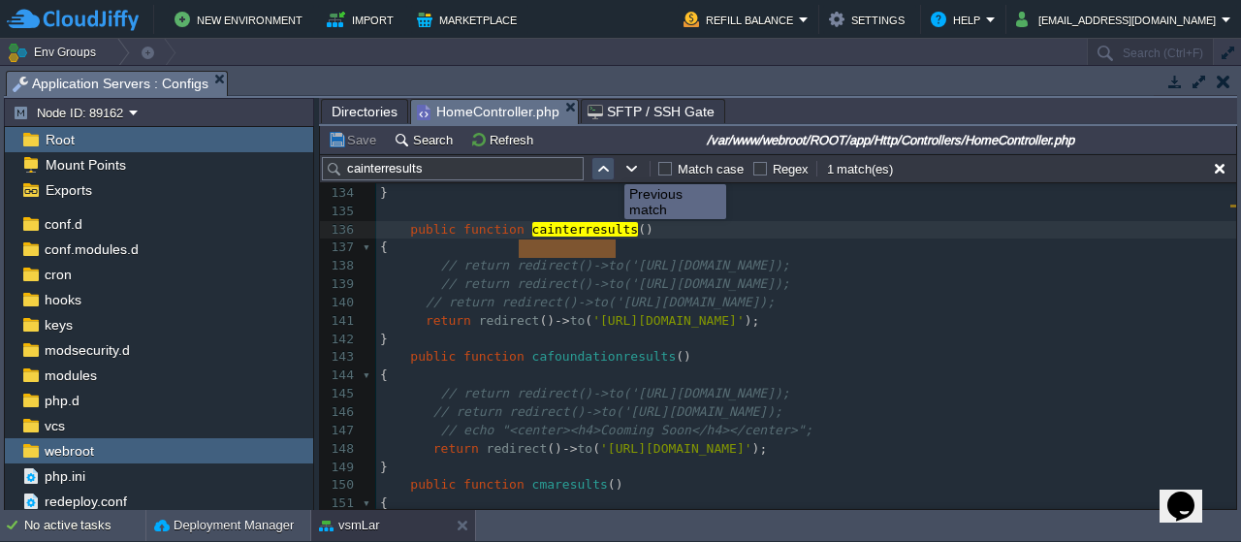
click at [605, 167] on button "button" at bounding box center [602, 168] width 17 height 17
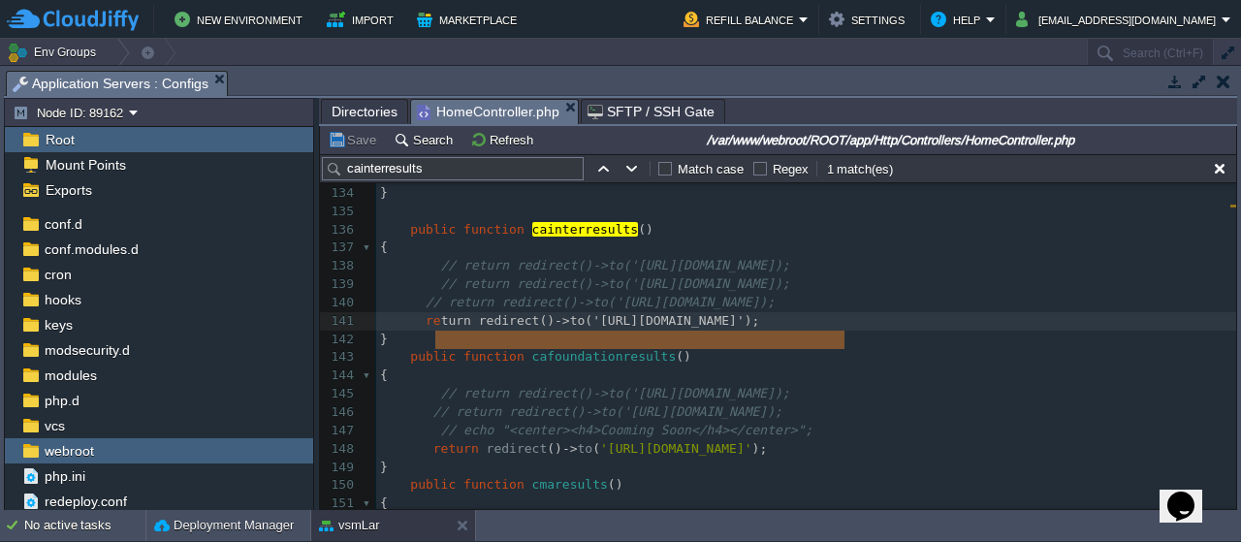
type textarea "return redirect()->to('https://forms.gle/gFuNxKVaHCUgcssR9');"
drag, startPoint x: 851, startPoint y: 339, endPoint x: 431, endPoint y: 336, distance: 419.8
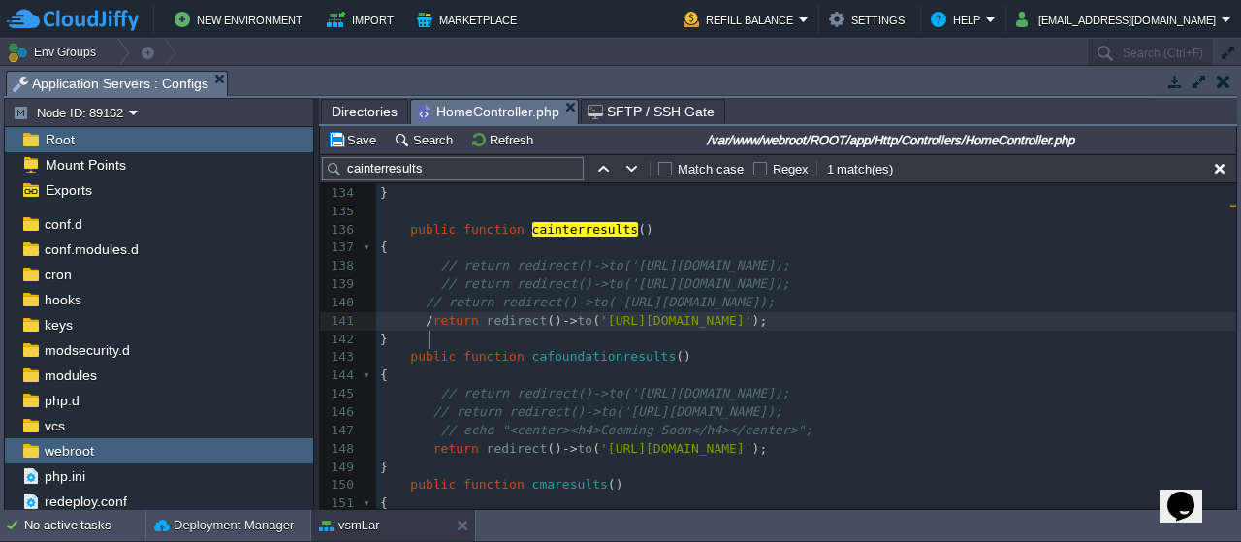
scroll to position [6, 12]
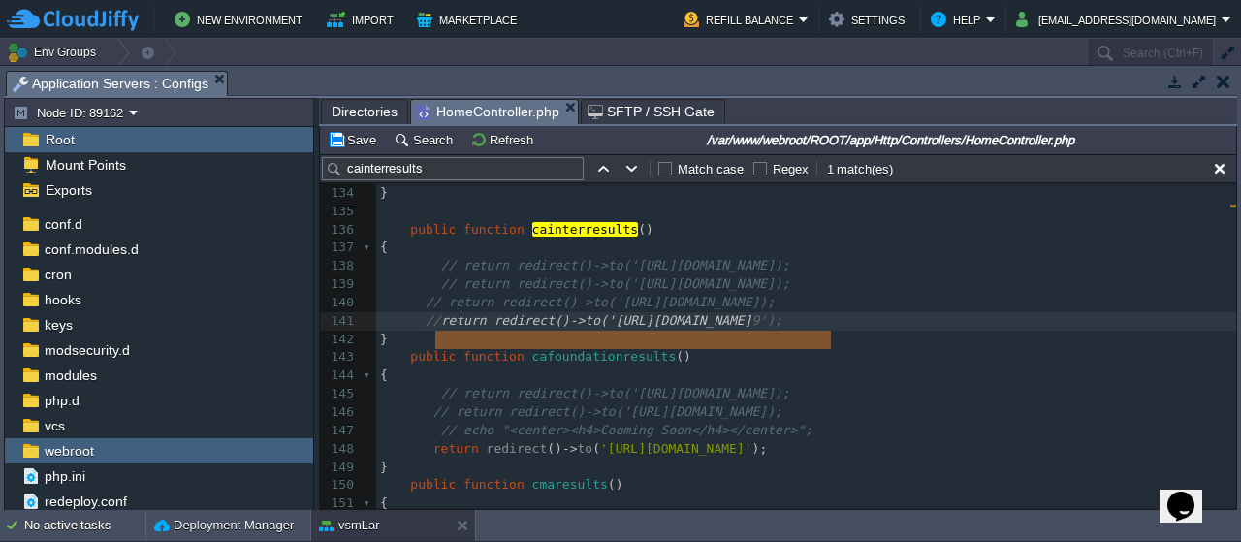
type textarea "return redirect()->to('https://forms.gle/gFuNxKVaHCUgcssR9');"
drag, startPoint x: 436, startPoint y: 336, endPoint x: 864, endPoint y: 336, distance: 427.6
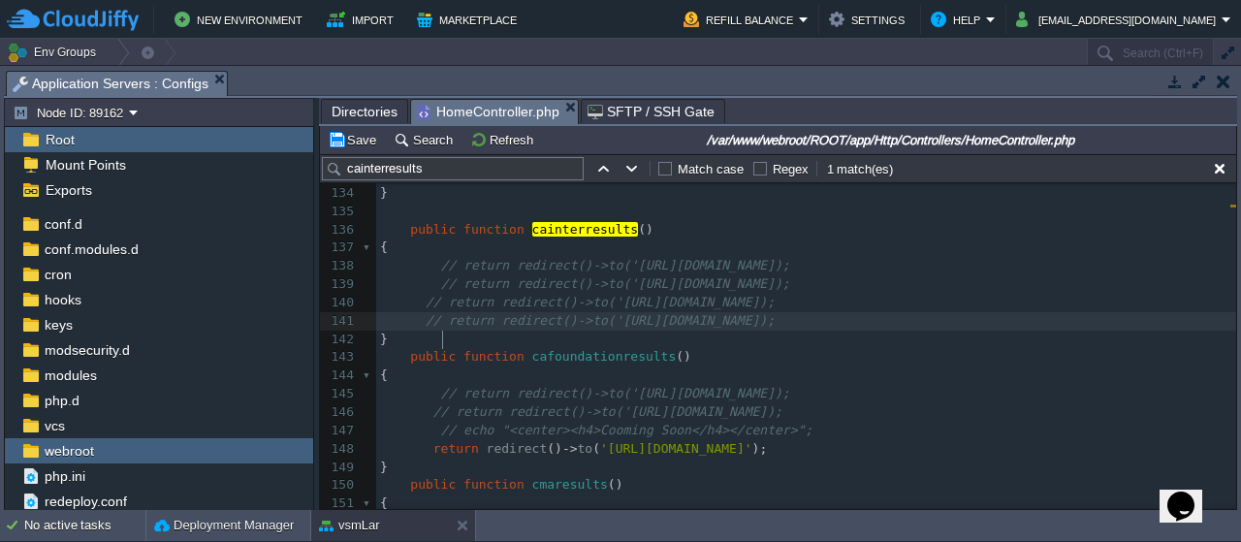
scroll to position [6, 6]
click at [902, 331] on pre "// return redirect()->to('https://forms.gle/gFuNxKVaHCUgcssR9');" at bounding box center [806, 321] width 860 height 18
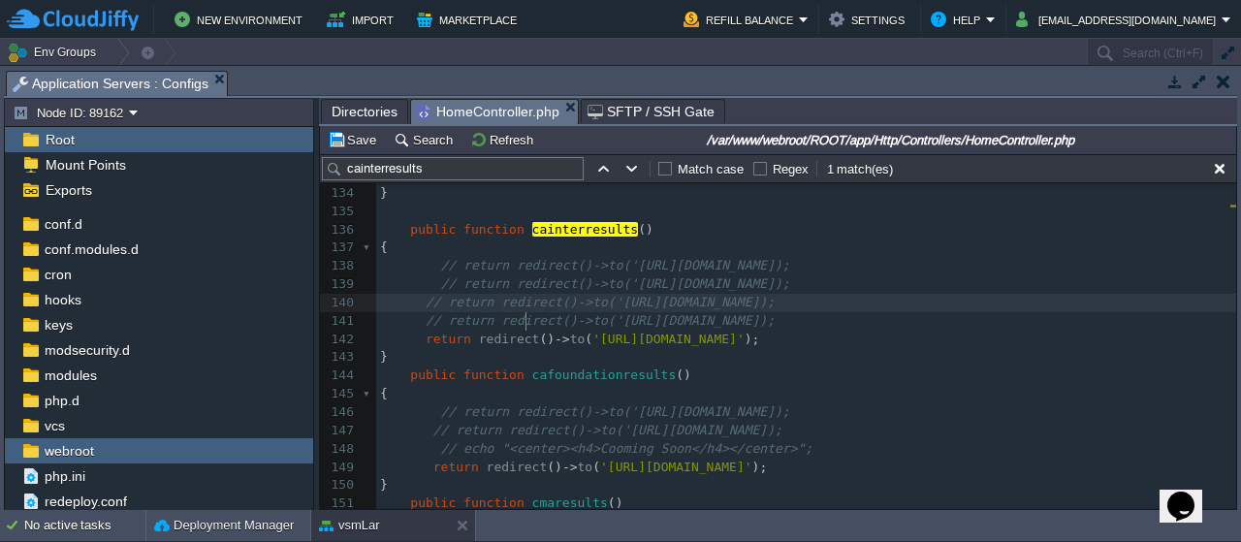
click at [526, 324] on div "xxxxxxxxxx 122 { 123 return redirect () -> to ( 'https://docs.google.com/forms/…" at bounding box center [806, 412] width 860 height 895
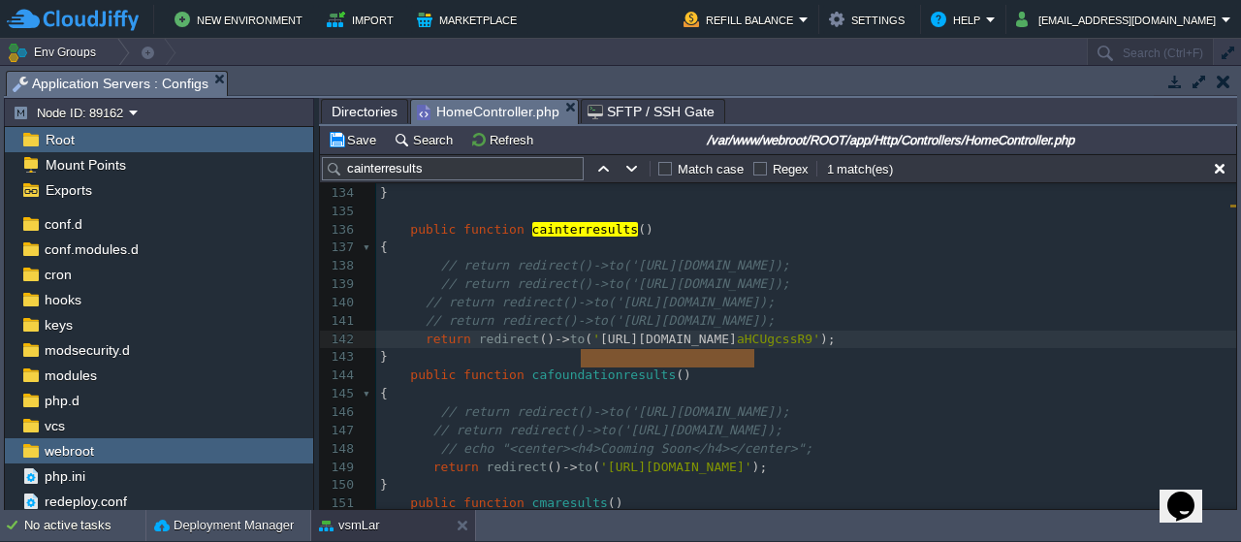
type textarea "https://forms.gle/gFuNxKVaHCUgcssR9"
drag, startPoint x: 582, startPoint y: 359, endPoint x: 823, endPoint y: 362, distance: 241.4
paste textarea
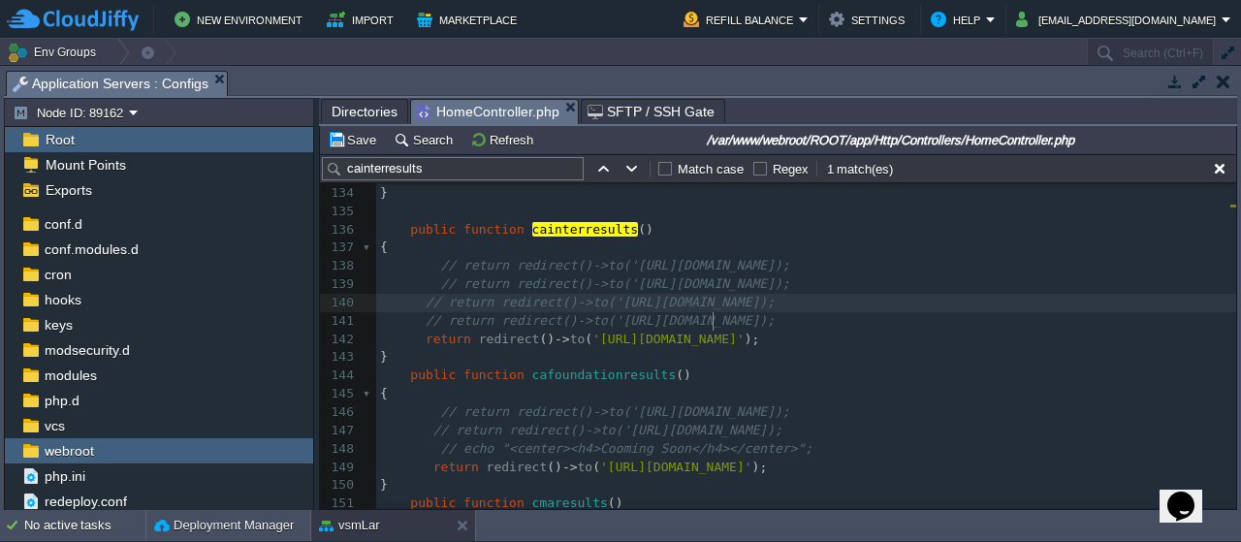
click at [715, 317] on div "xxxxxxxxxx 122 { 123 return redirect () -> to ( 'https://docs.google.com/forms/…" at bounding box center [806, 412] width 860 height 895
click at [1211, 167] on button "button" at bounding box center [1219, 168] width 17 height 17
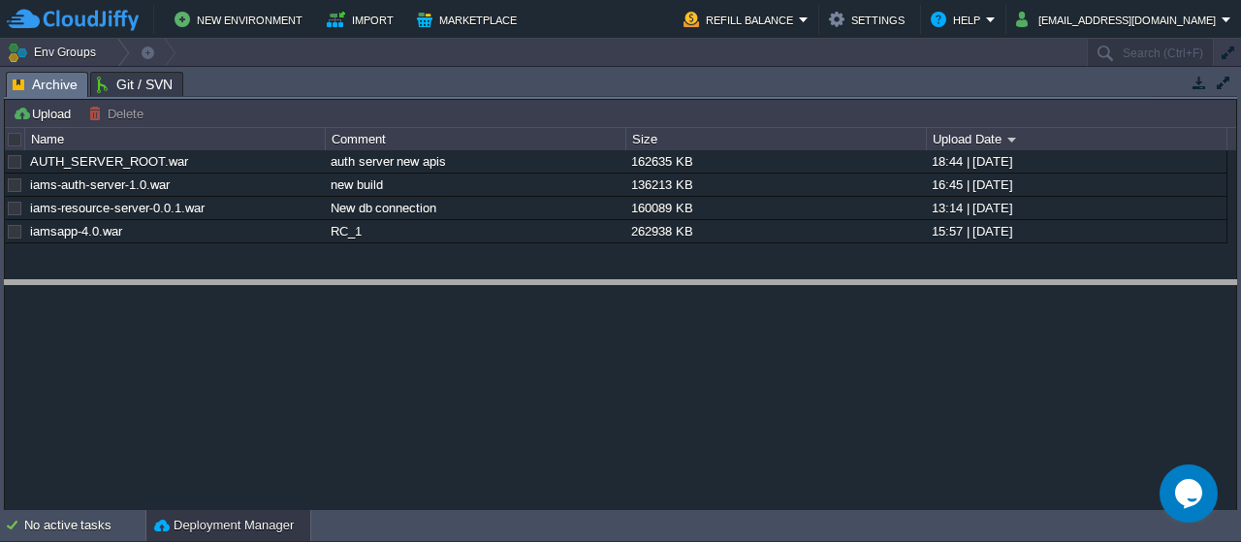
drag, startPoint x: 574, startPoint y: 72, endPoint x: 566, endPoint y: 290, distance: 218.3
click at [566, 290] on body "New Environment Import Marketplace Bonus ₹0.00 Upgrade Account Refill Balance S…" at bounding box center [620, 271] width 1241 height 542
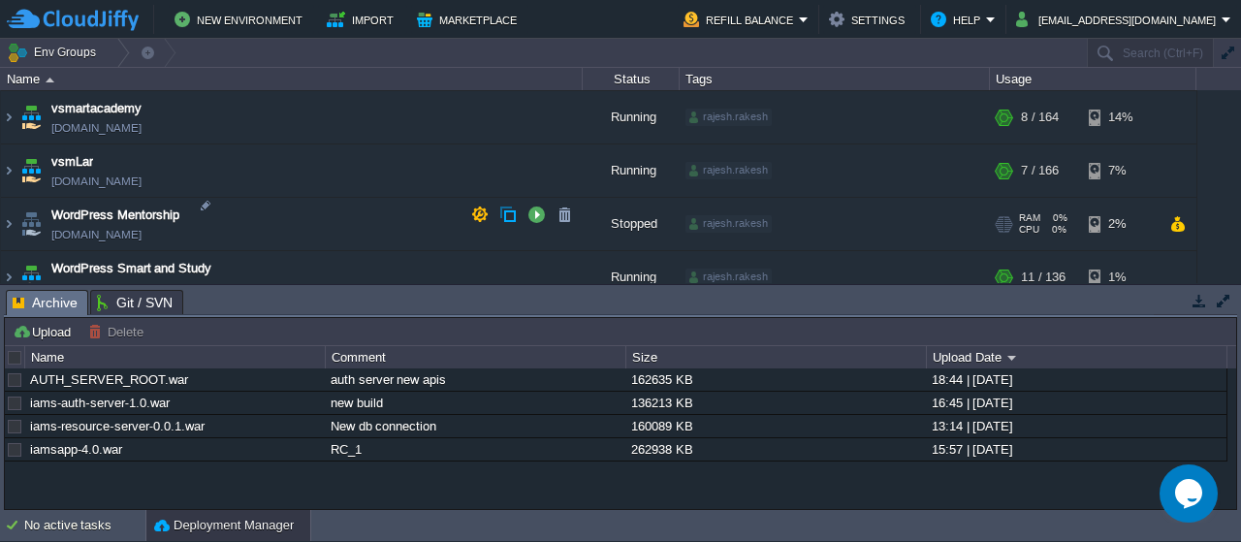
scroll to position [1068, 0]
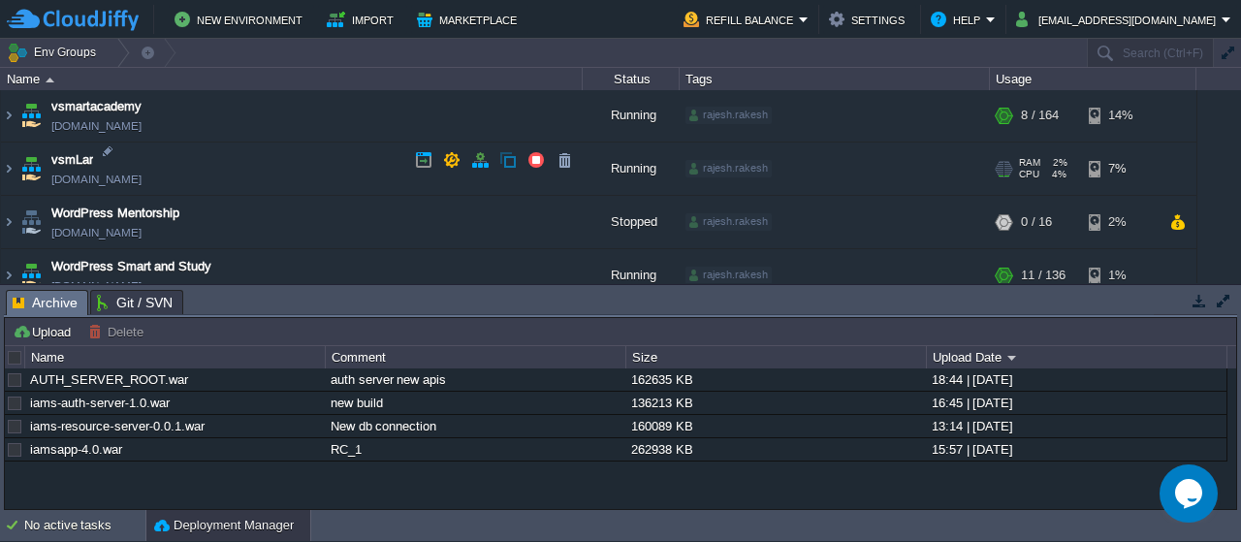
click at [26, 165] on img at bounding box center [30, 169] width 27 height 52
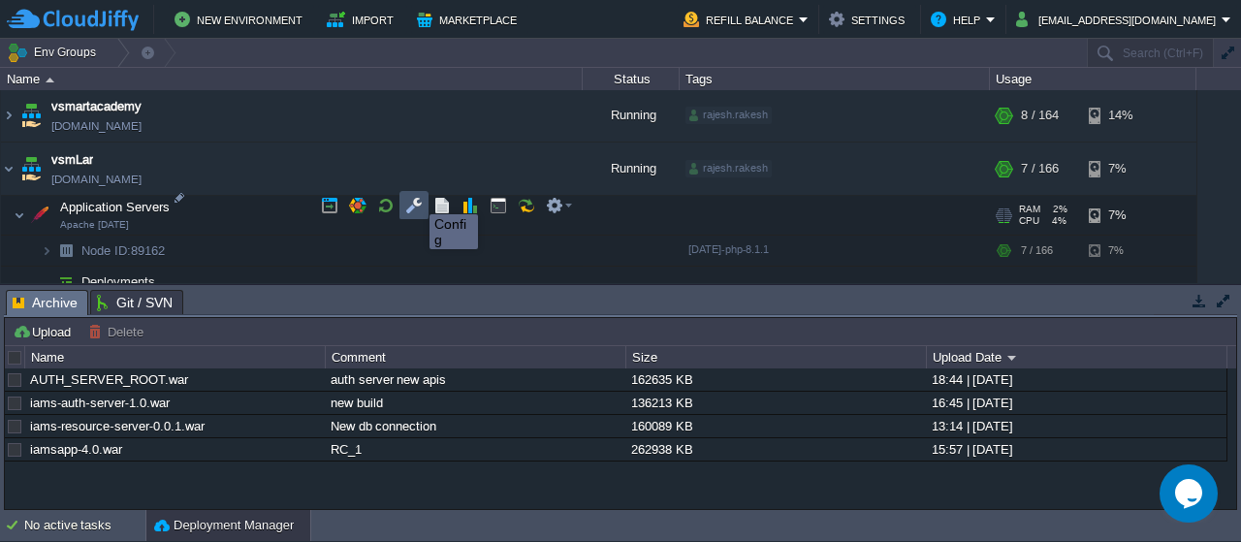
click at [415, 197] on button "button" at bounding box center [413, 205] width 17 height 17
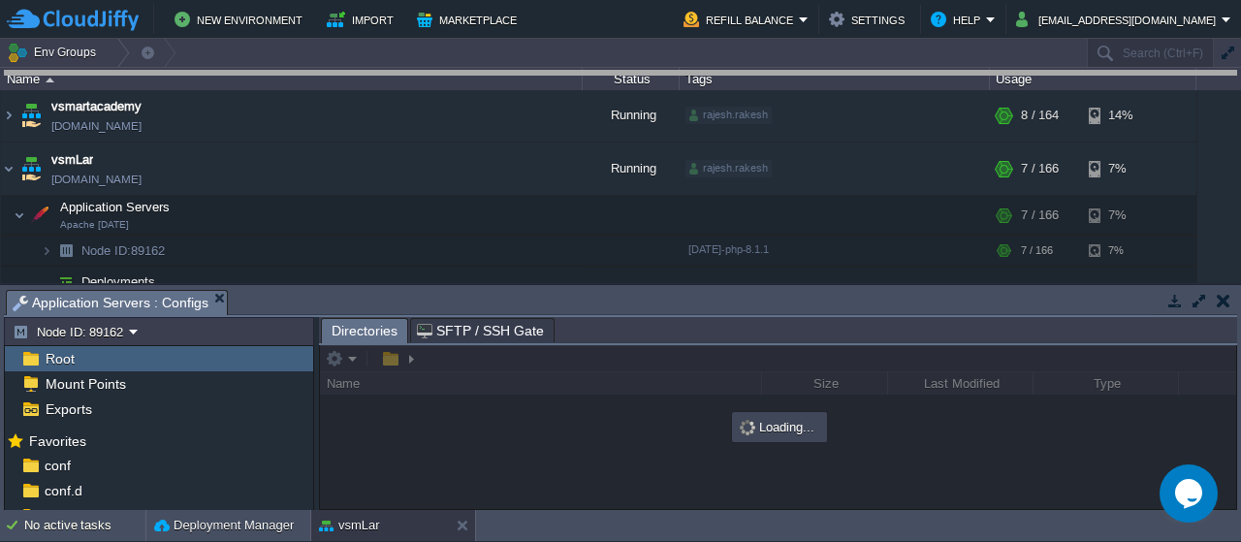
drag, startPoint x: 548, startPoint y: 303, endPoint x: 564, endPoint y: 20, distance: 282.6
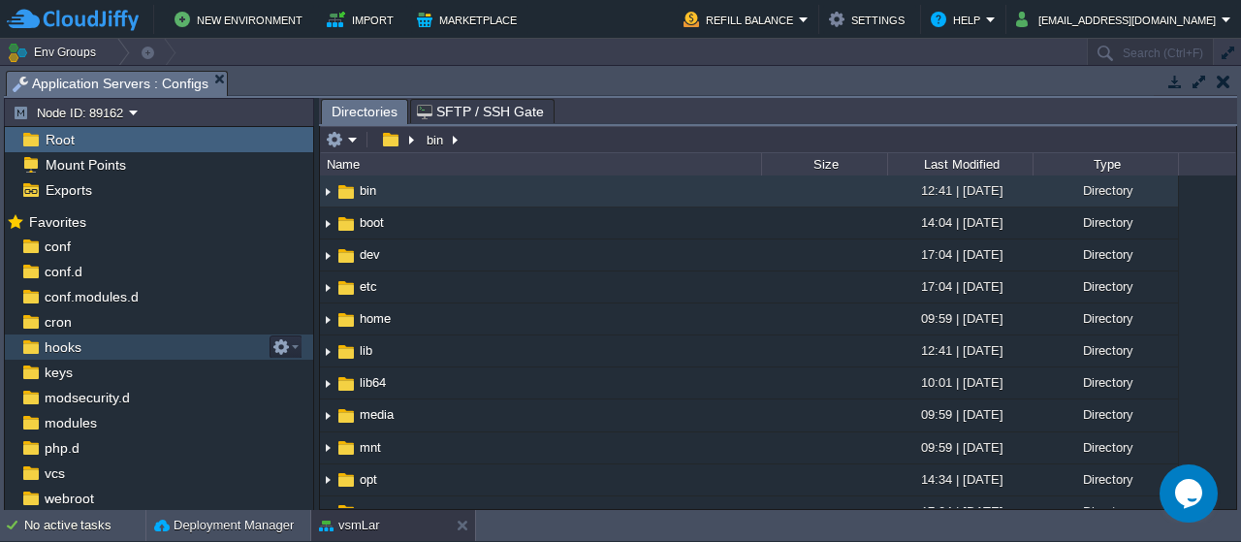
scroll to position [48, 0]
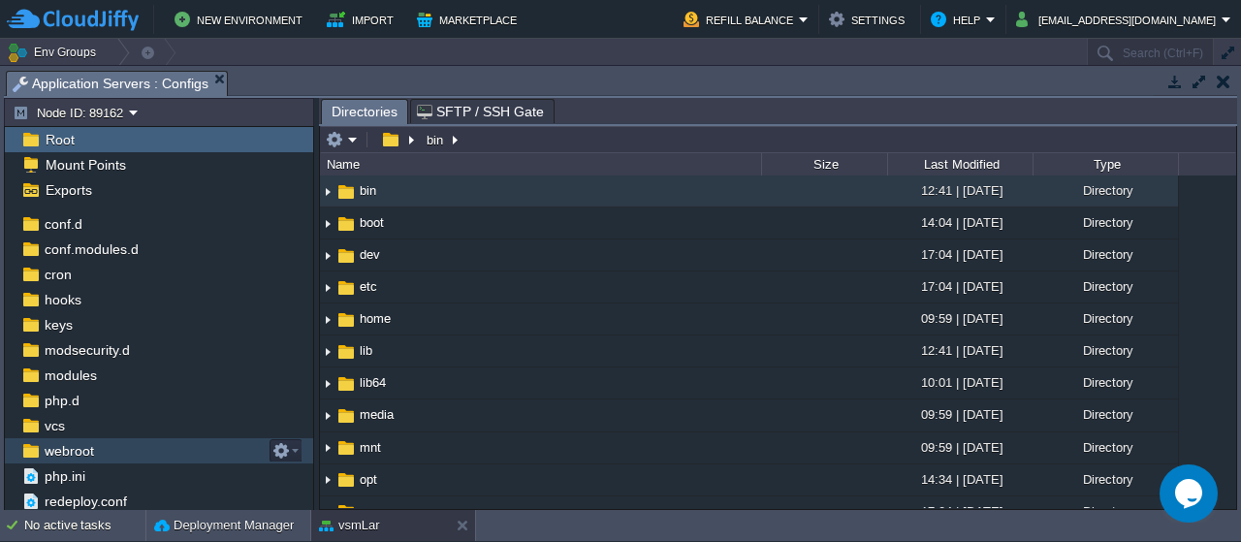
click at [74, 445] on span "webroot" at bounding box center [69, 450] width 56 height 17
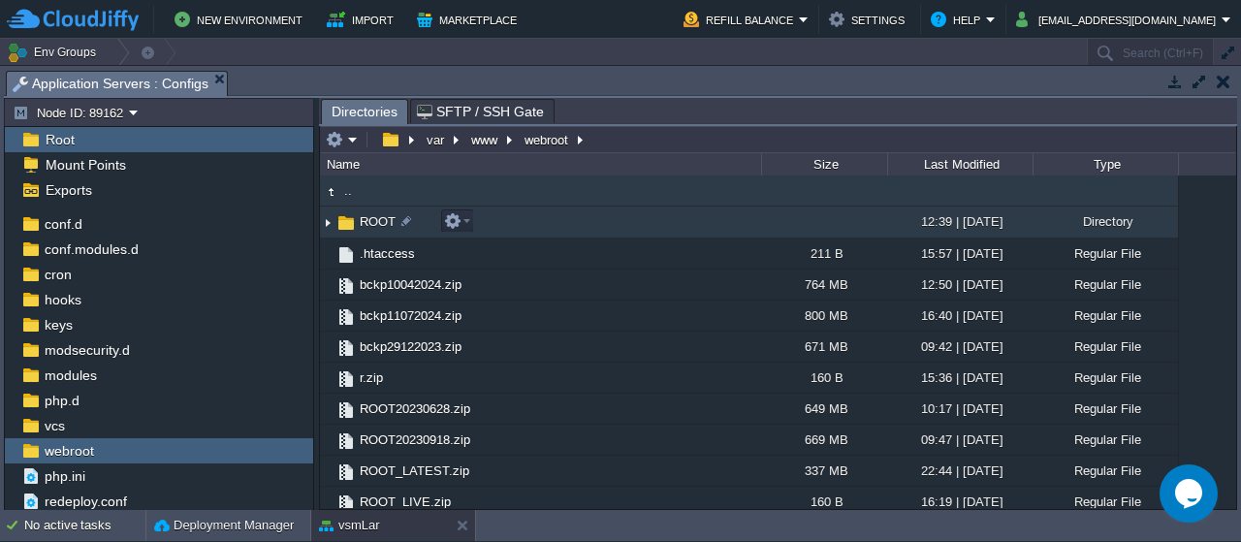
click at [361, 219] on span "ROOT" at bounding box center [378, 221] width 42 height 16
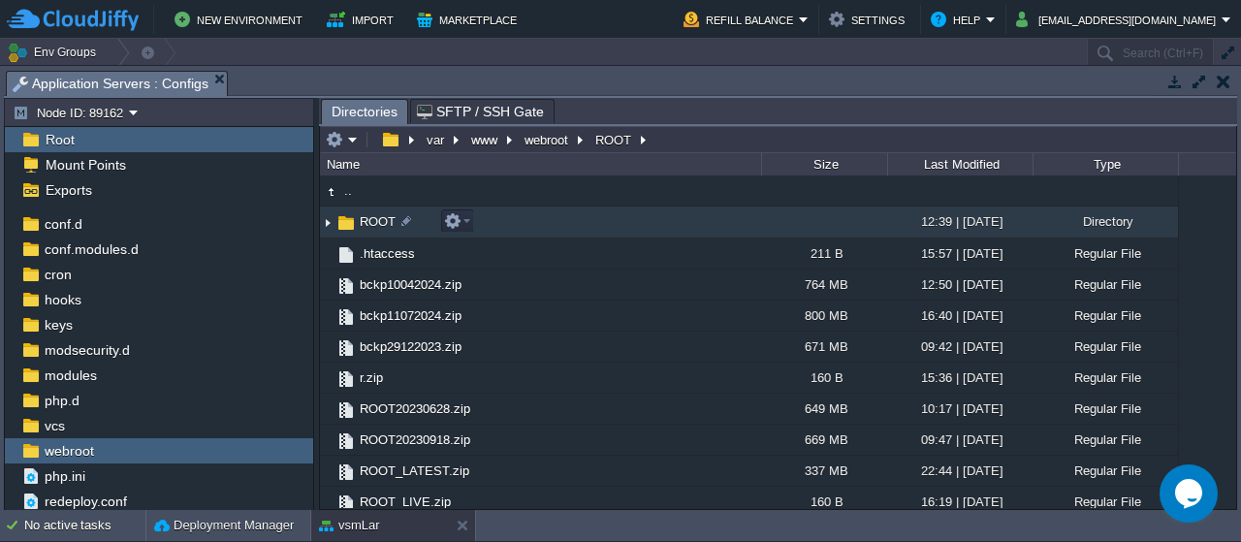
click at [361, 219] on span "ROOT" at bounding box center [378, 221] width 42 height 16
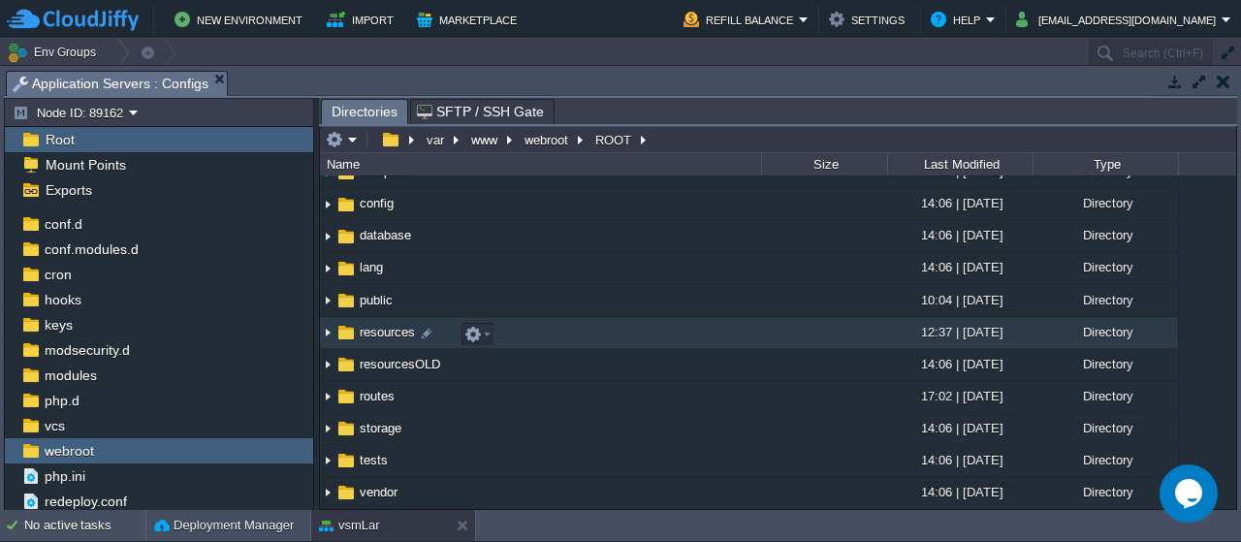
scroll to position [147, 0]
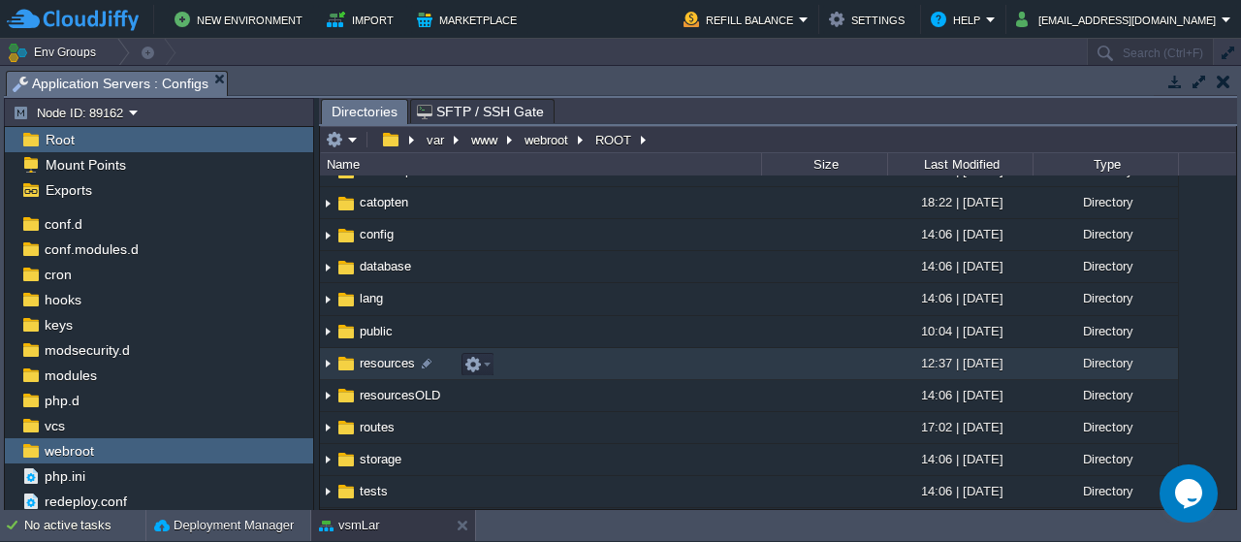
click at [374, 367] on span "resources" at bounding box center [387, 363] width 61 height 16
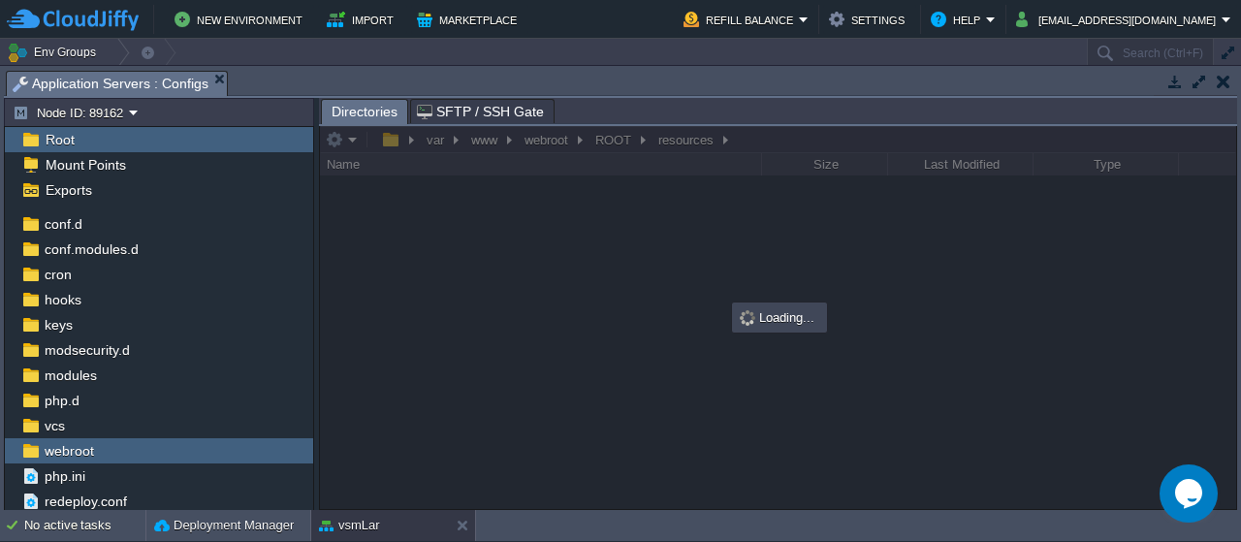
scroll to position [0, 0]
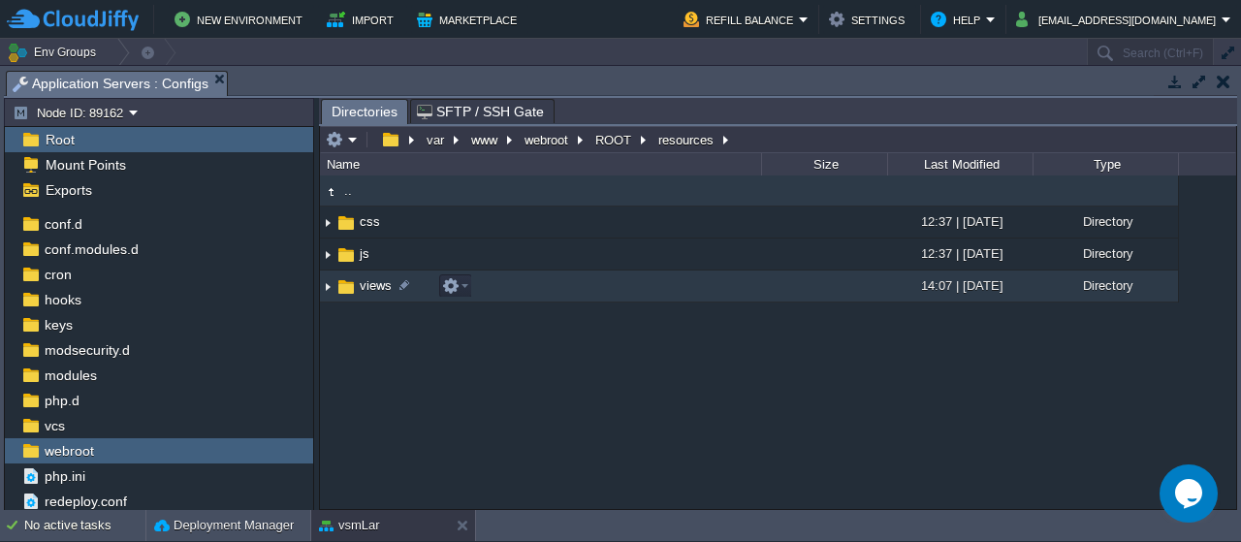
click at [377, 282] on span "views" at bounding box center [376, 285] width 38 height 16
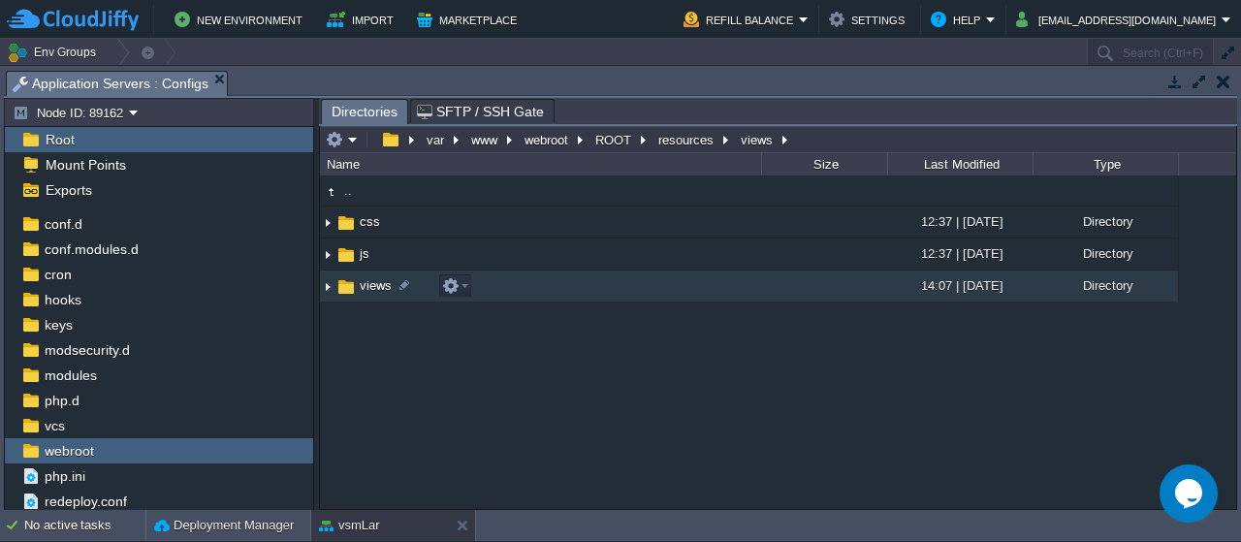
click at [377, 282] on span "views" at bounding box center [376, 285] width 38 height 16
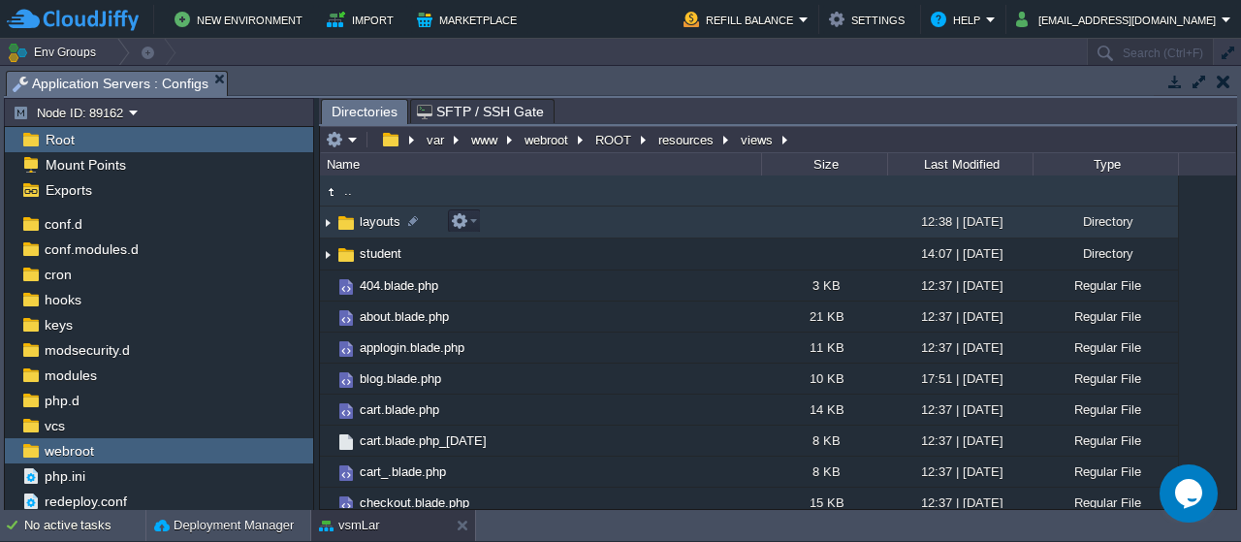
click at [379, 222] on span "layouts" at bounding box center [380, 221] width 47 height 16
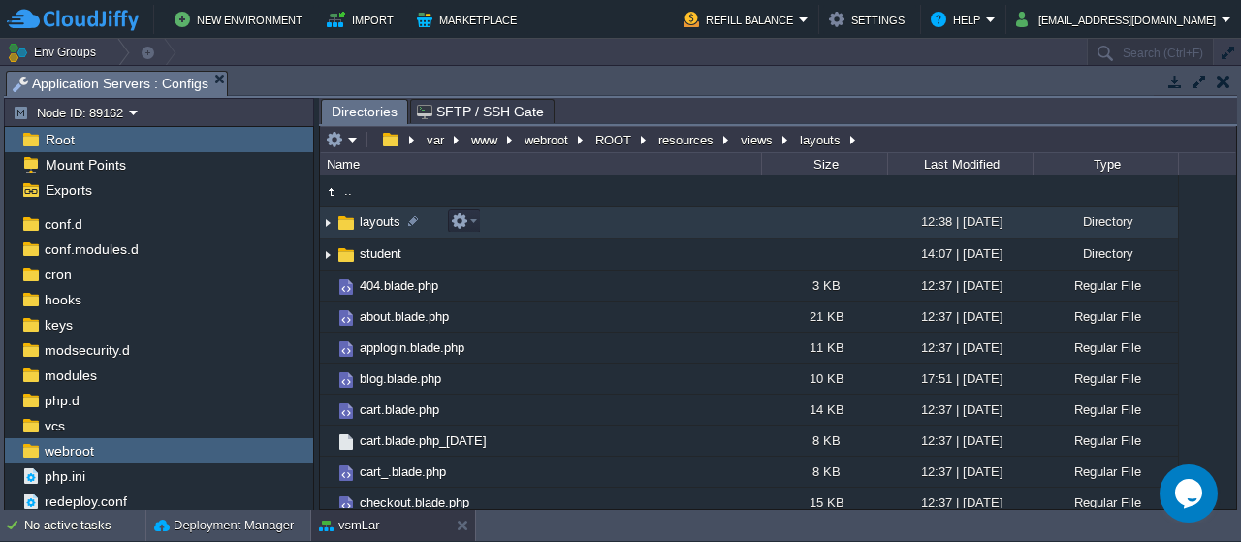
click at [379, 222] on span "layouts" at bounding box center [380, 221] width 47 height 16
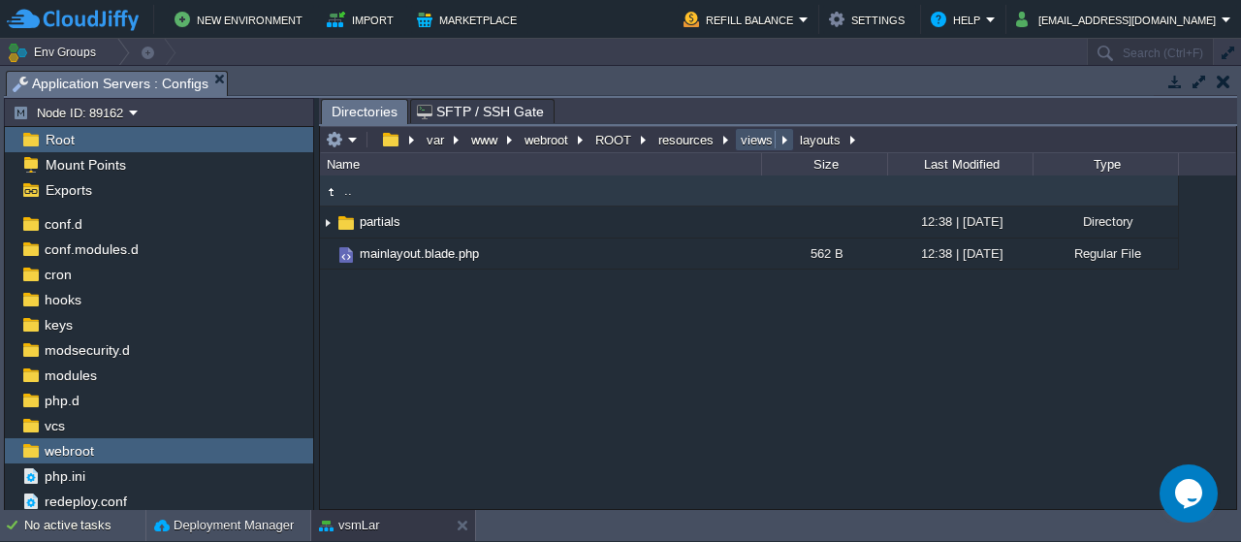
click at [747, 135] on button "views" at bounding box center [758, 139] width 40 height 17
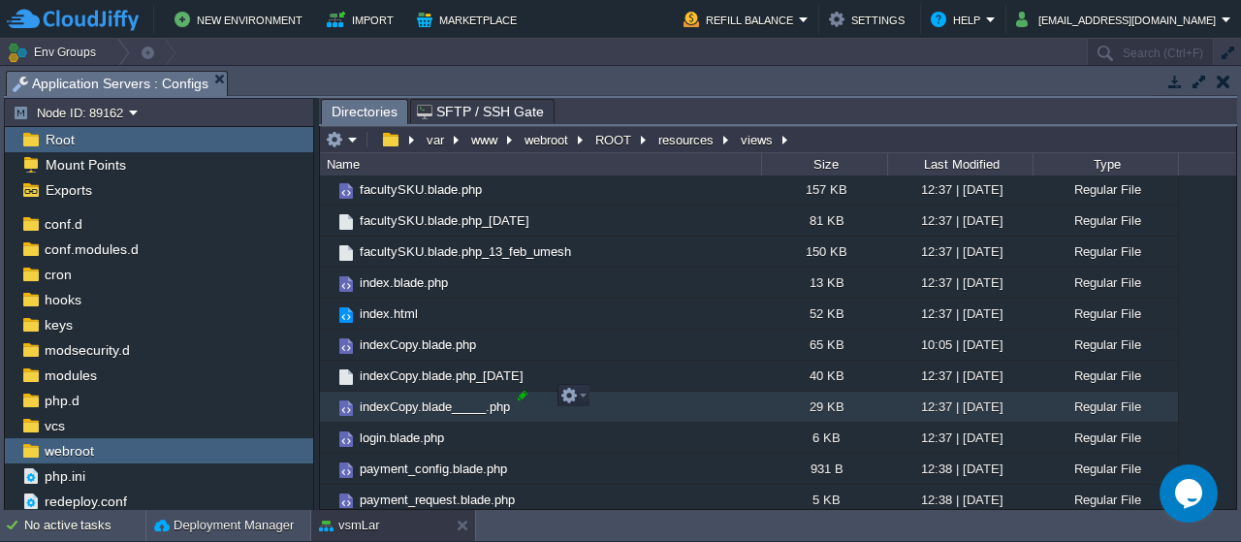
scroll to position [1003, 0]
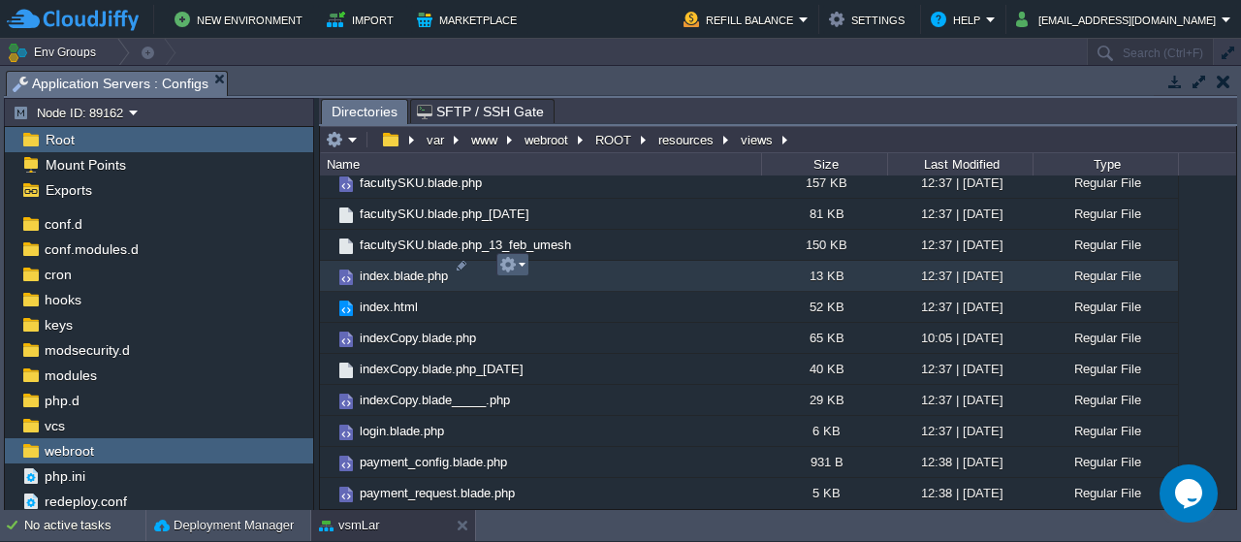
click at [521, 261] on em at bounding box center [512, 264] width 26 height 17
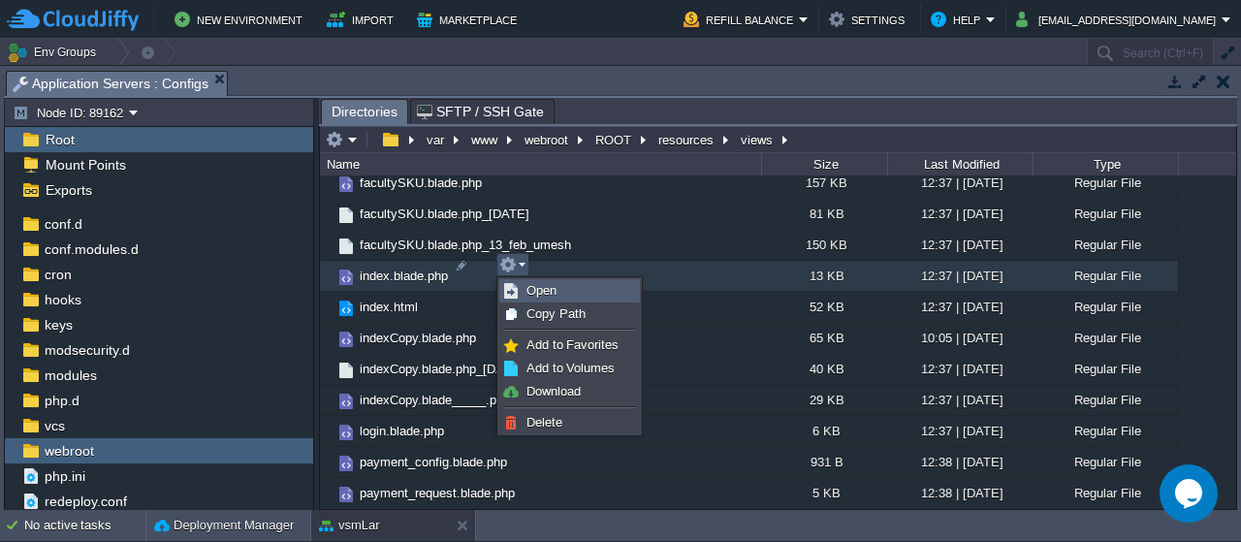
click at [545, 294] on span "Open" at bounding box center [541, 290] width 30 height 15
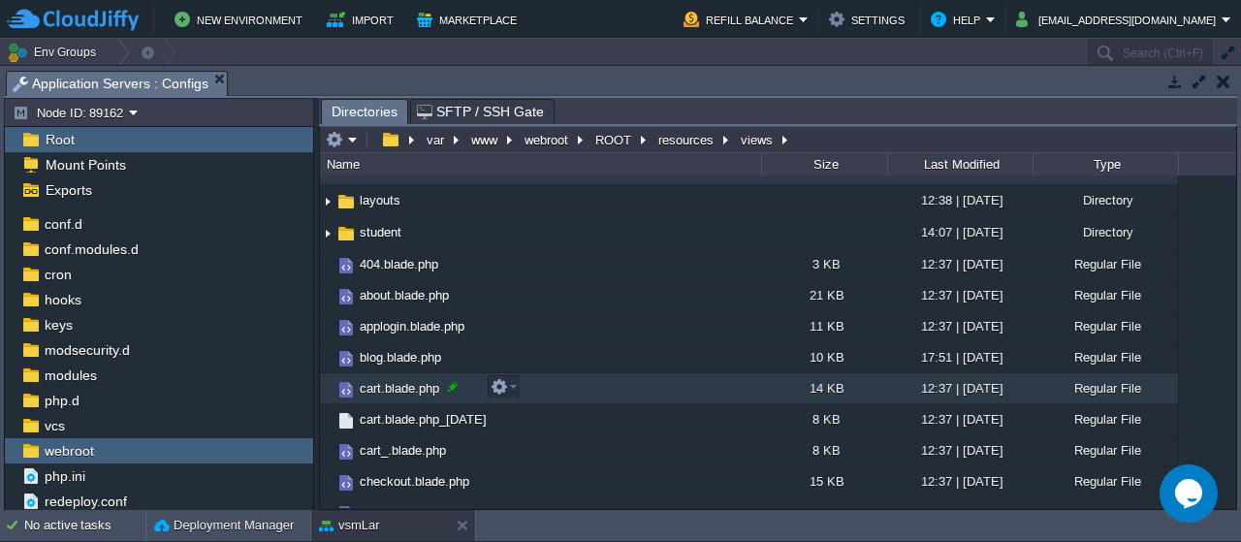
scroll to position [0, 0]
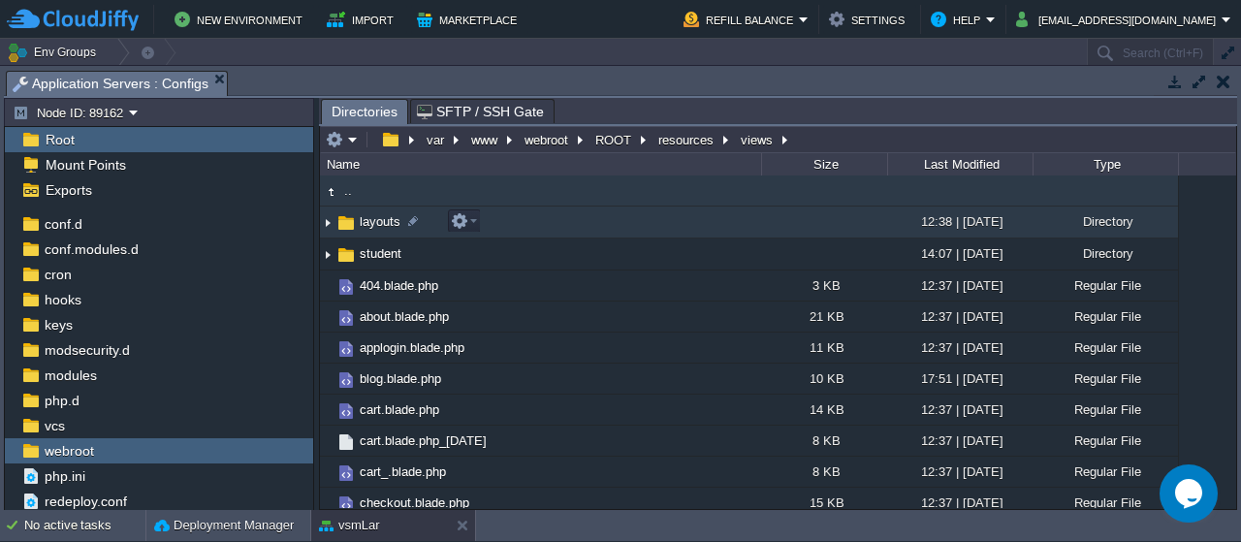
click at [354, 218] on img at bounding box center [345, 222] width 21 height 21
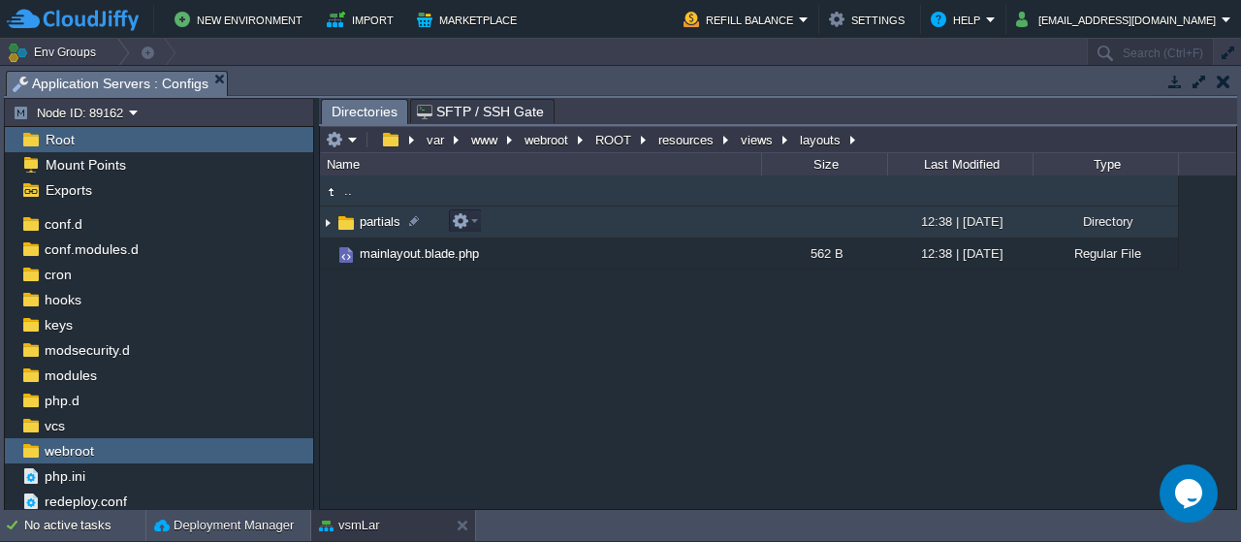
click at [383, 224] on span "partials" at bounding box center [380, 221] width 47 height 16
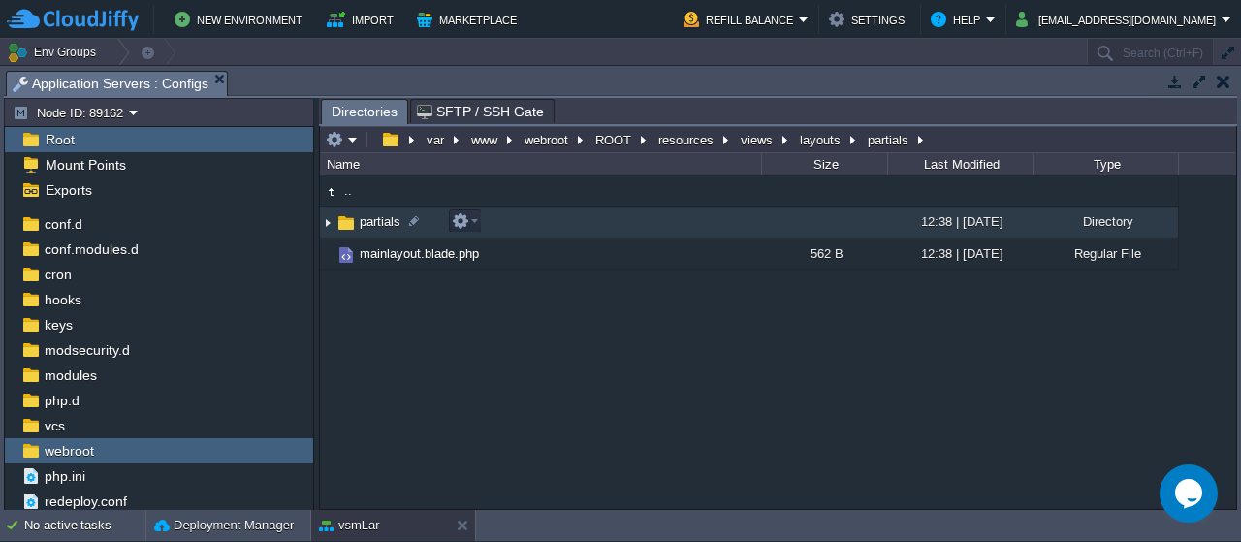
click at [383, 224] on span "partials" at bounding box center [380, 221] width 47 height 16
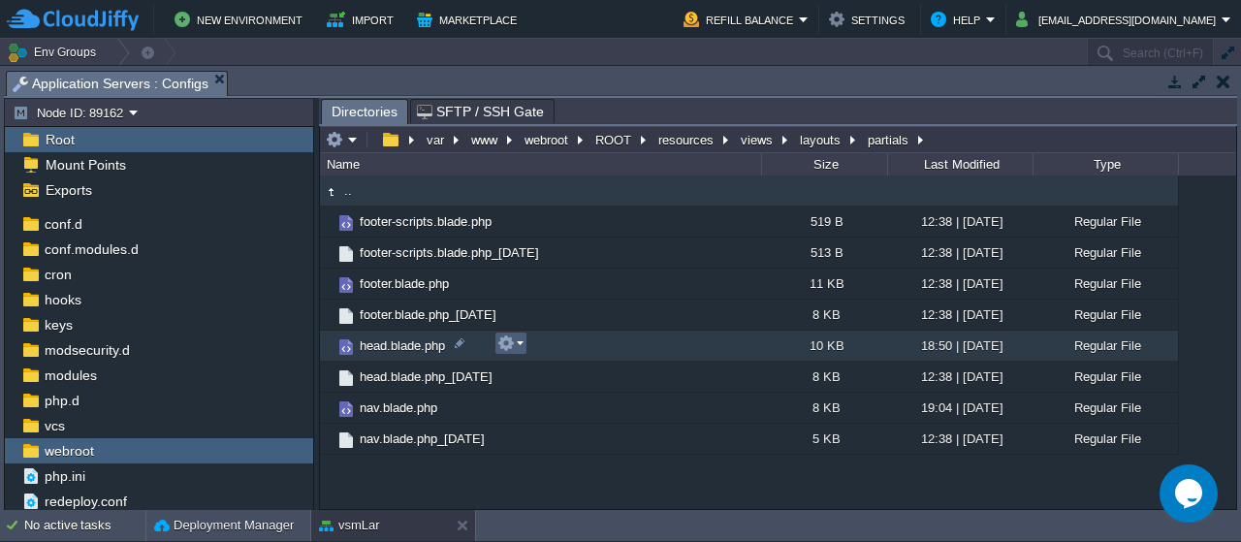
click at [524, 342] on td at bounding box center [510, 343] width 33 height 23
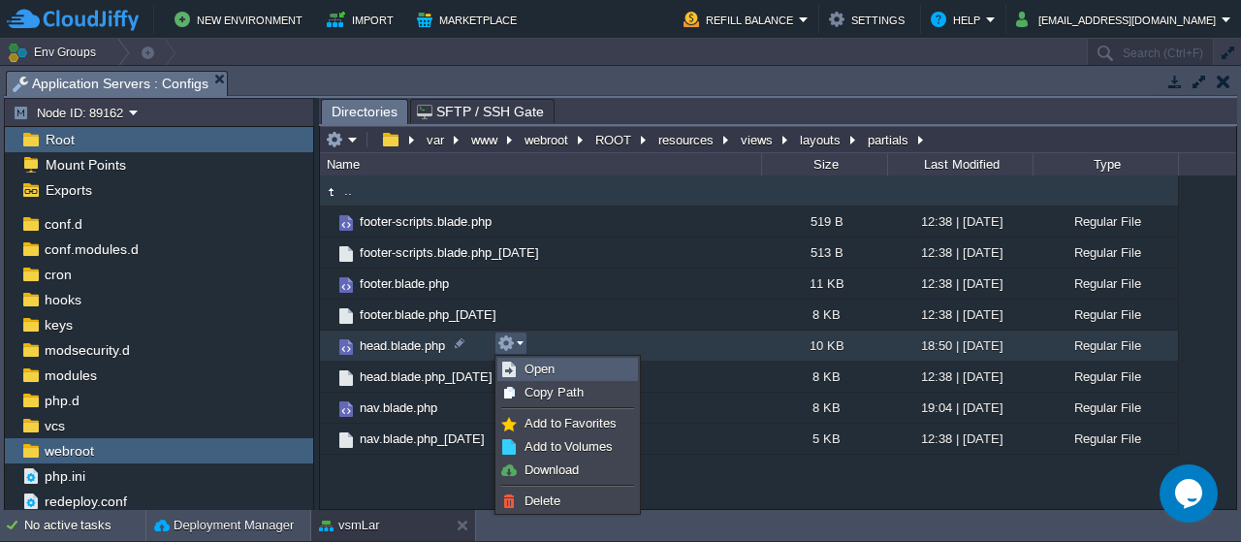
click at [547, 366] on span "Open" at bounding box center [540, 369] width 30 height 15
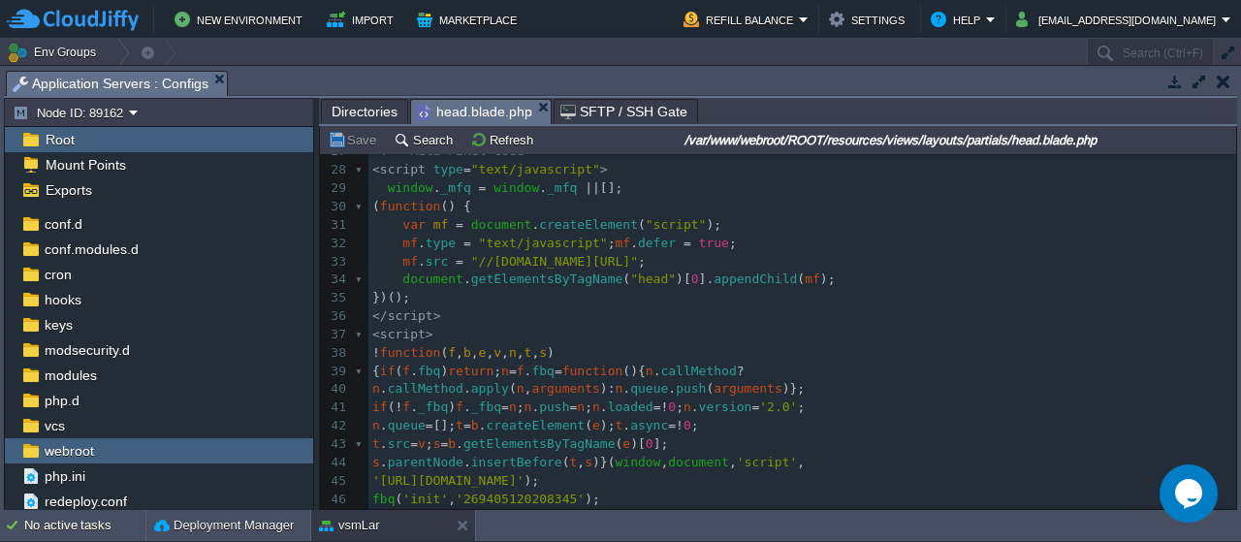
scroll to position [559, 0]
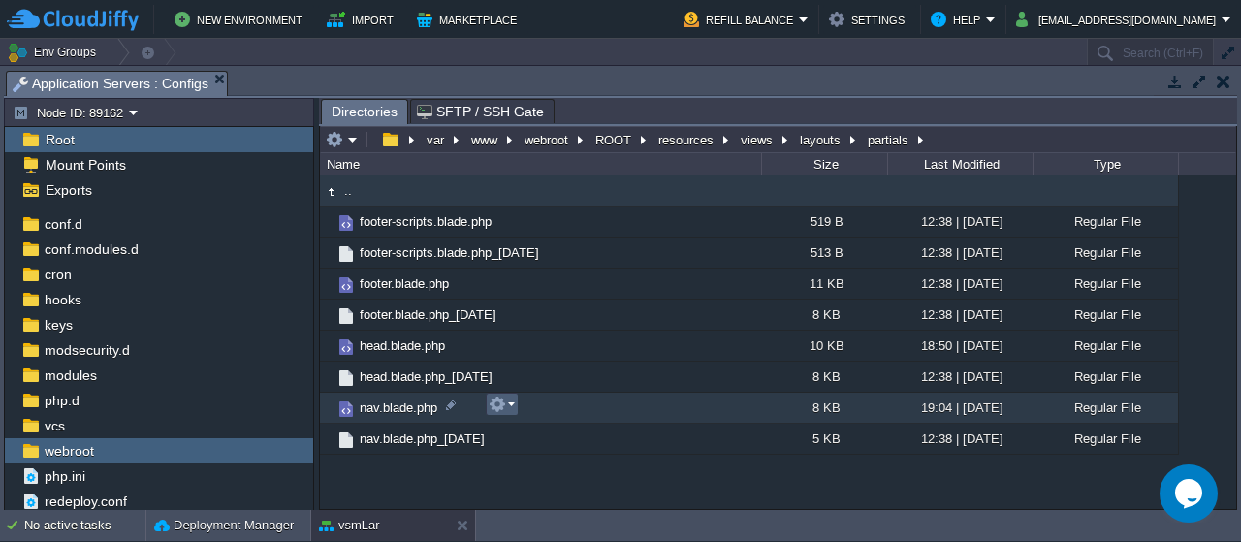
click at [510, 403] on em at bounding box center [502, 404] width 26 height 17
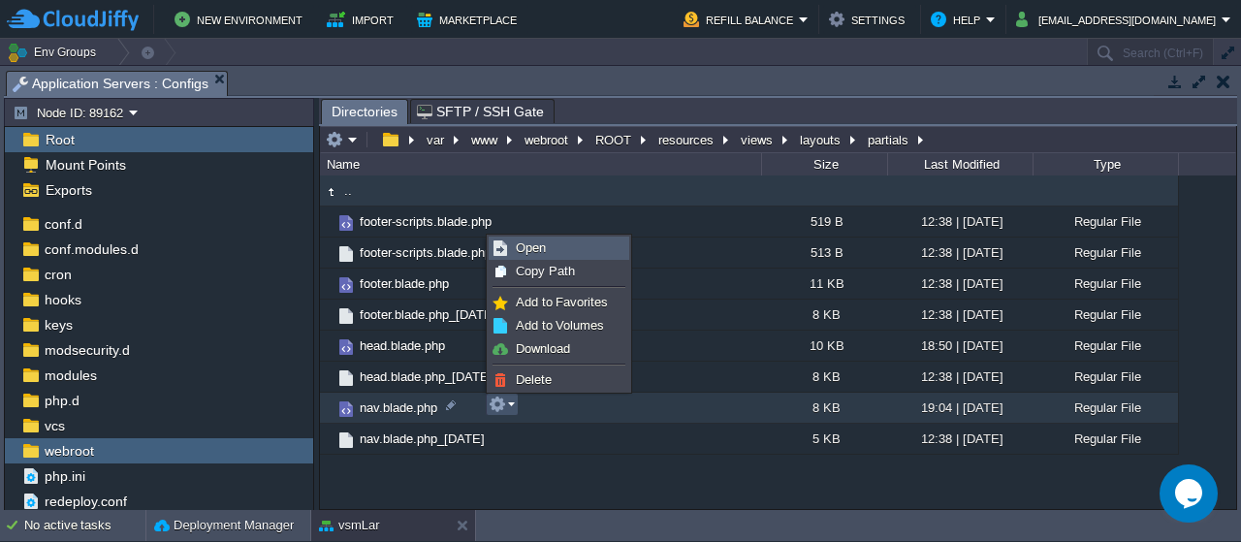
click at [551, 251] on link "Open" at bounding box center [559, 248] width 139 height 21
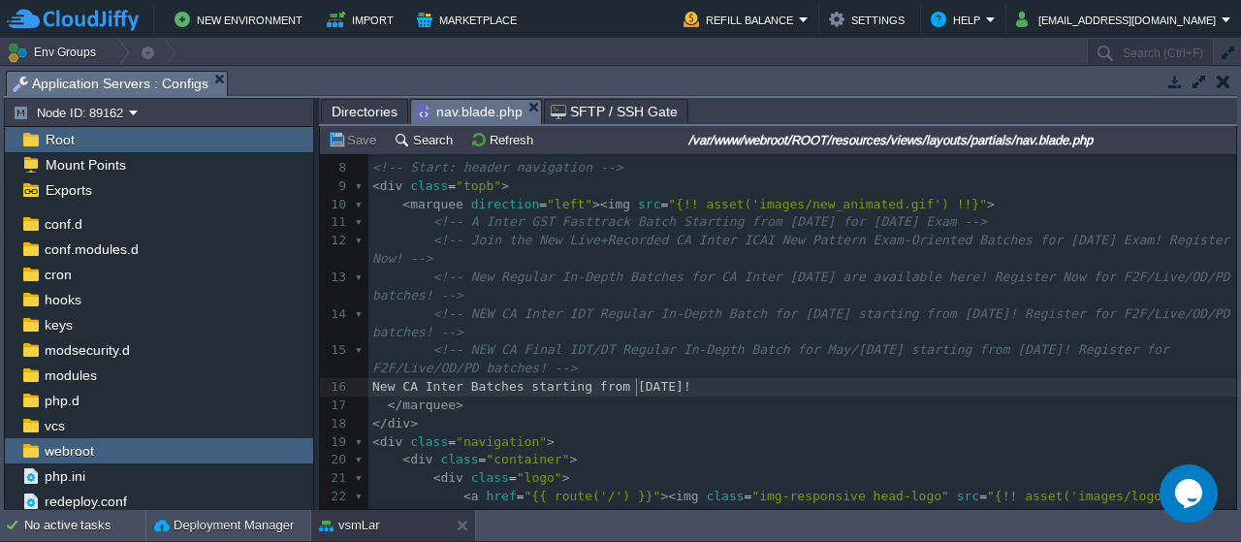
type textarea "0"
type textarea "Nove"
paste textarea "N"
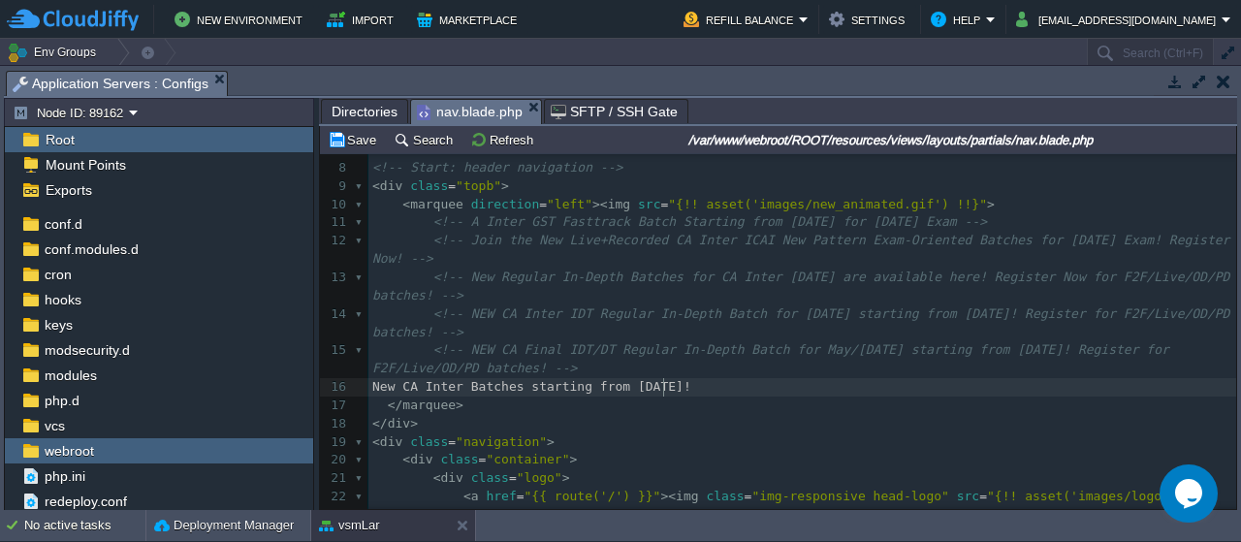
click at [661, 387] on span "New CA Inter Batches starting from [DATE]!" at bounding box center [531, 386] width 319 height 15
type textarea "N"
click at [354, 139] on button "Save" at bounding box center [355, 139] width 54 height 17
type textarea "[DATE]"
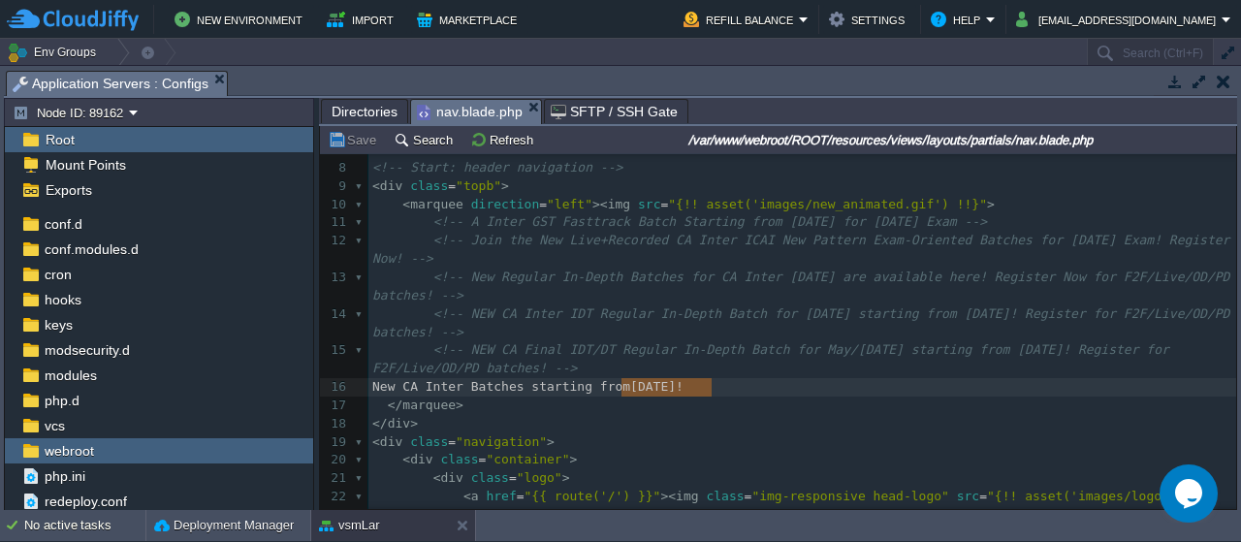
drag, startPoint x: 622, startPoint y: 385, endPoint x: 711, endPoint y: 381, distance: 89.3
paste textarea
click at [688, 386] on span "New CA Inter Batches starting from [DATE]' 2025!" at bounding box center [554, 386] width 365 height 15
click at [365, 144] on button "Save" at bounding box center [355, 139] width 54 height 17
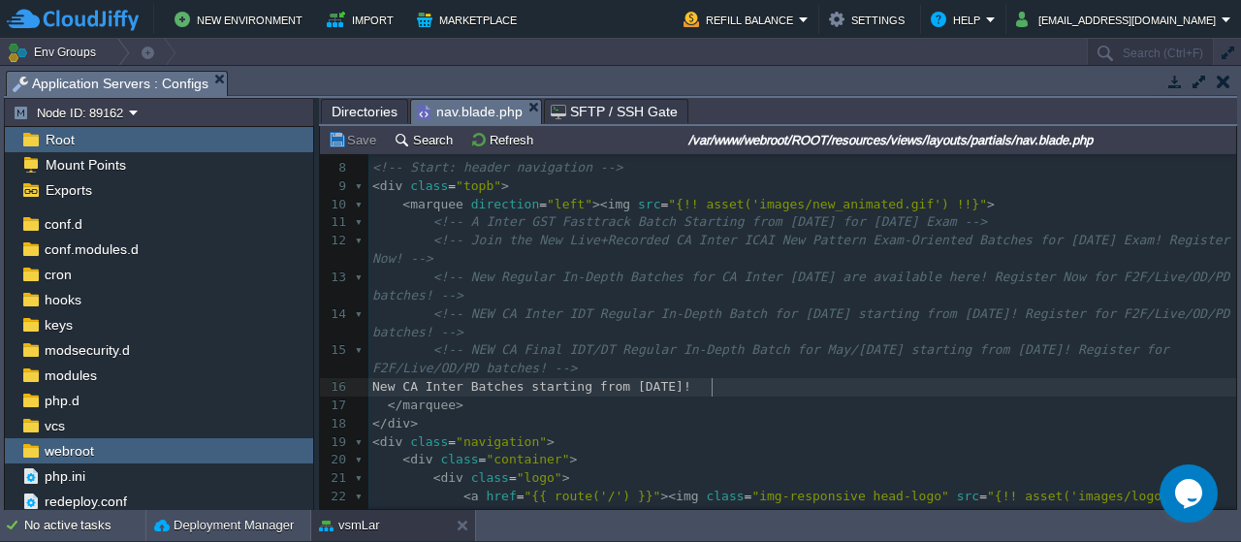
click at [744, 388] on pre "New CA Inter Batches starting from [DATE] !" at bounding box center [802, 387] width 868 height 18
